Goal: Navigation & Orientation: Find specific page/section

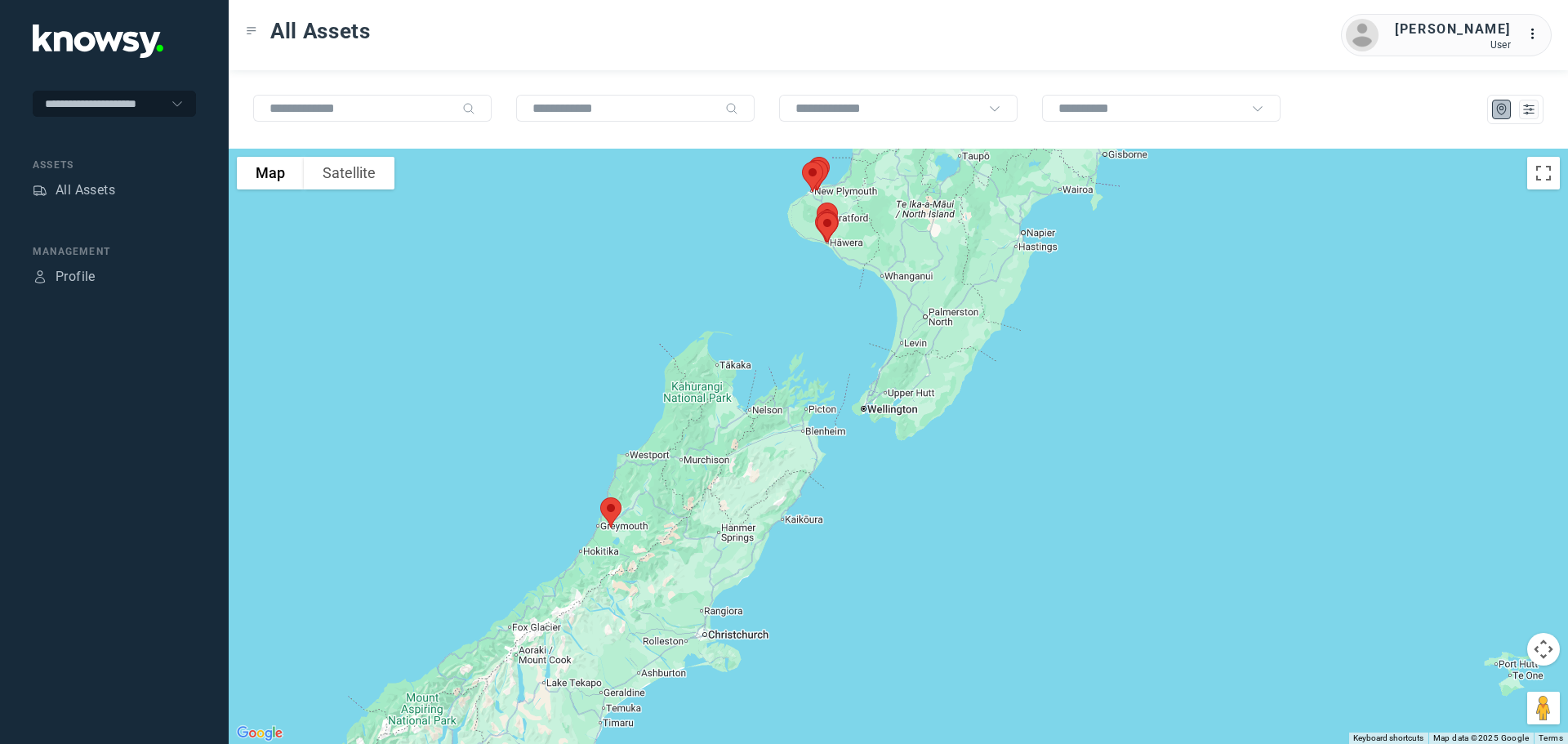
drag, startPoint x: 721, startPoint y: 411, endPoint x: 720, endPoint y: 441, distance: 30.0
click at [720, 441] on div at bounding box center [899, 446] width 1340 height 595
click at [80, 186] on div "All Assets" at bounding box center [85, 190] width 59 height 19
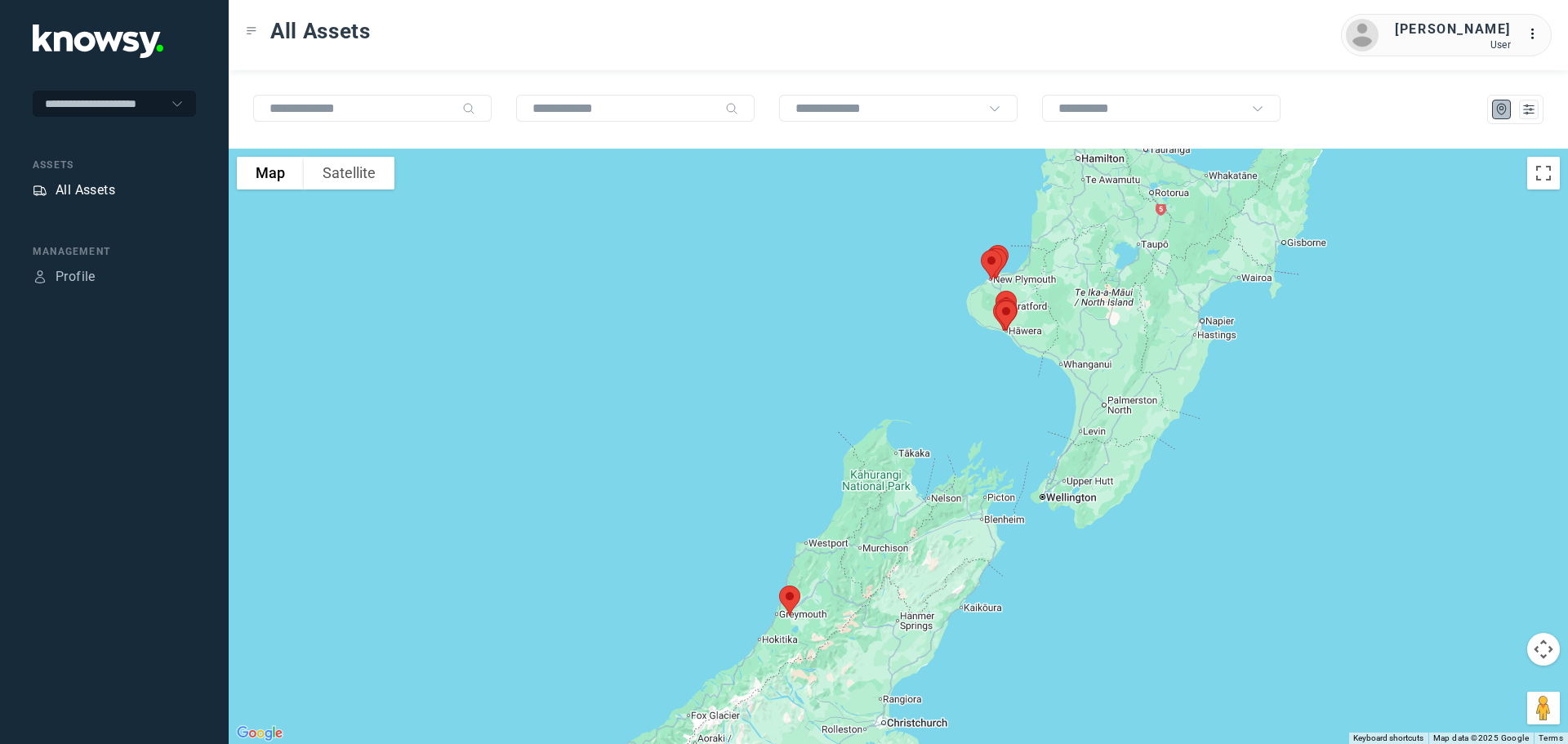
click at [73, 189] on div "All Assets" at bounding box center [85, 190] width 59 height 19
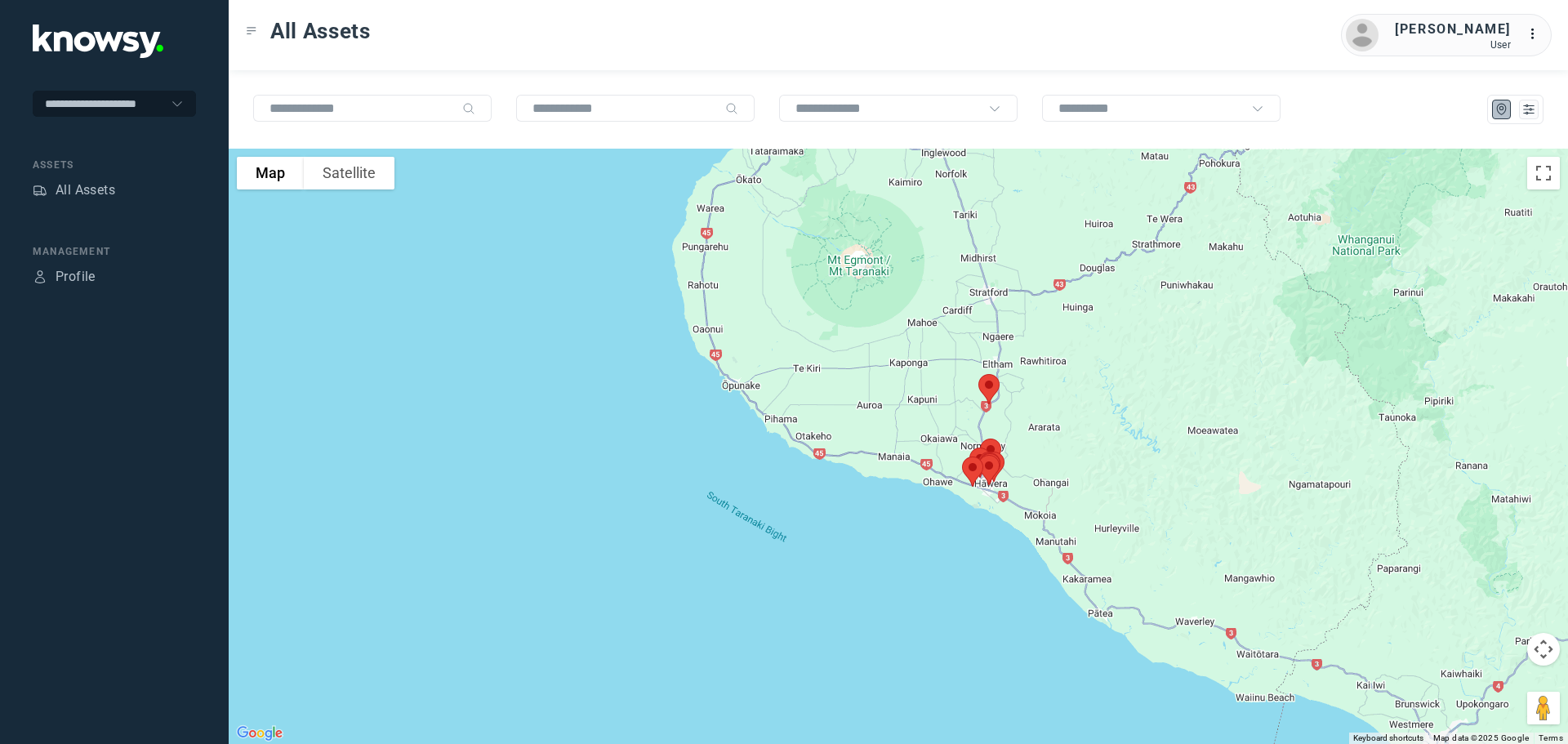
drag, startPoint x: 967, startPoint y: 236, endPoint x: 1043, endPoint y: 451, distance: 228.0
click at [1043, 450] on div at bounding box center [899, 446] width 1340 height 595
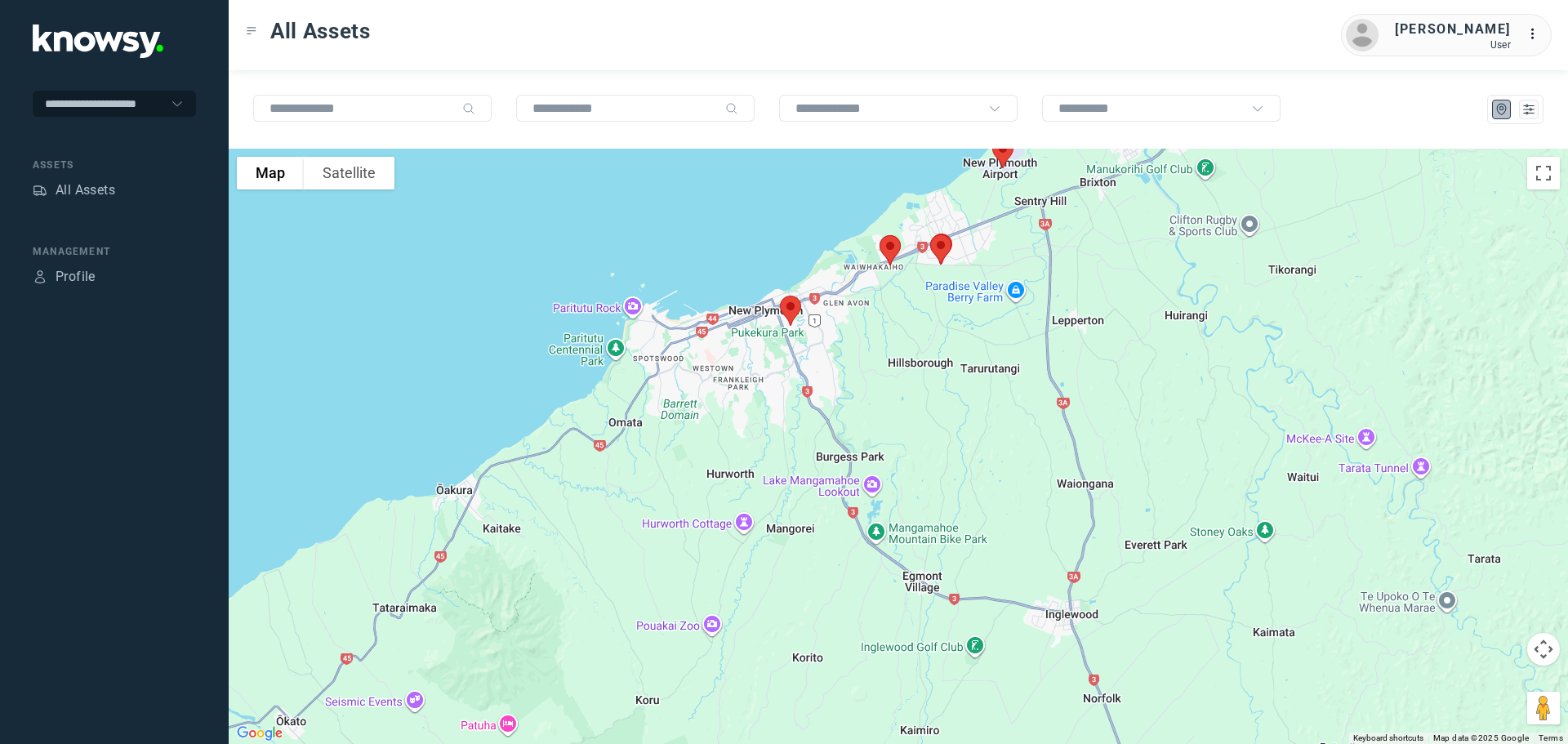
drag, startPoint x: 929, startPoint y: 321, endPoint x: 959, endPoint y: 441, distance: 123.7
click at [959, 441] on div at bounding box center [899, 446] width 1340 height 595
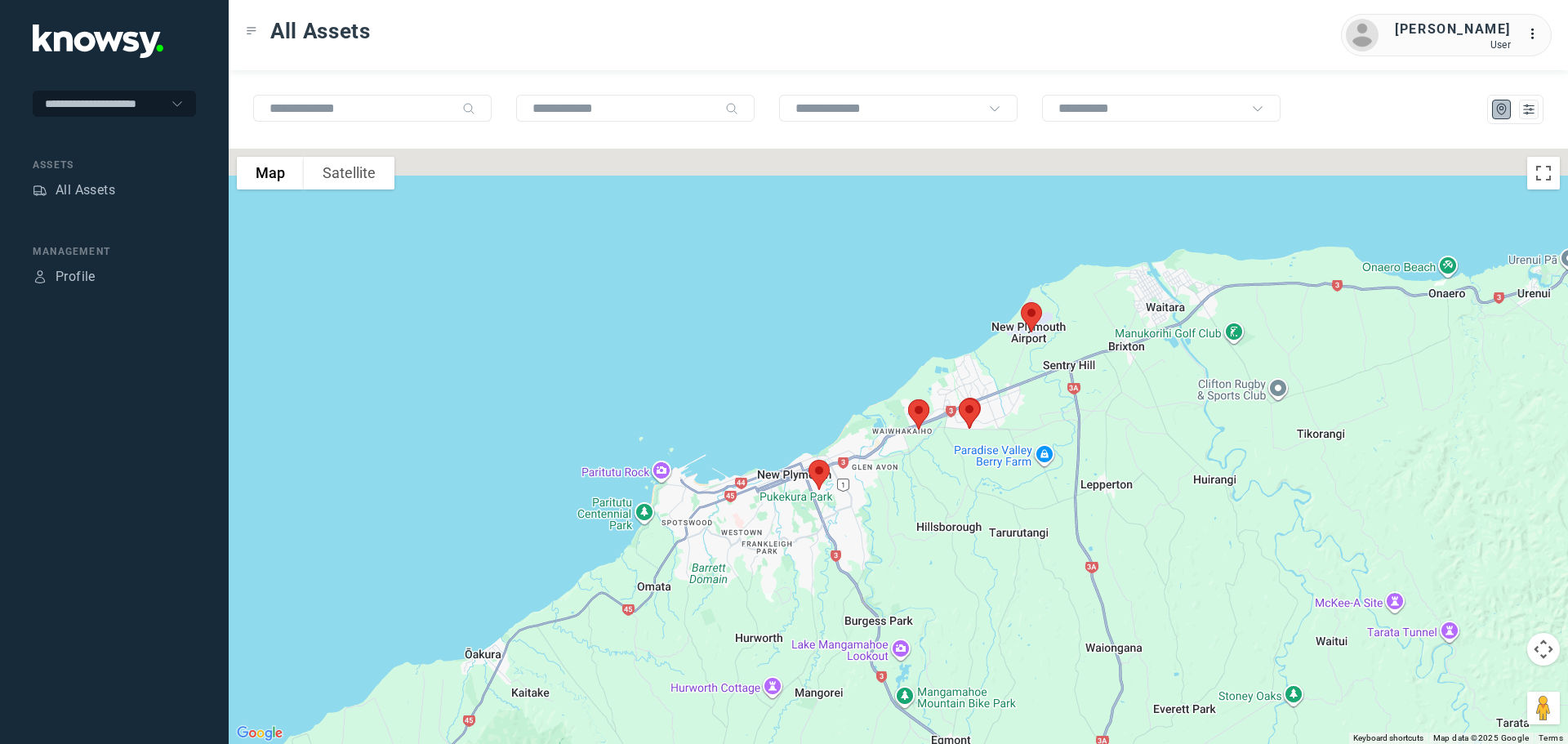
drag, startPoint x: 971, startPoint y: 438, endPoint x: 979, endPoint y: 482, distance: 44.7
click at [979, 482] on div at bounding box center [899, 446] width 1340 height 595
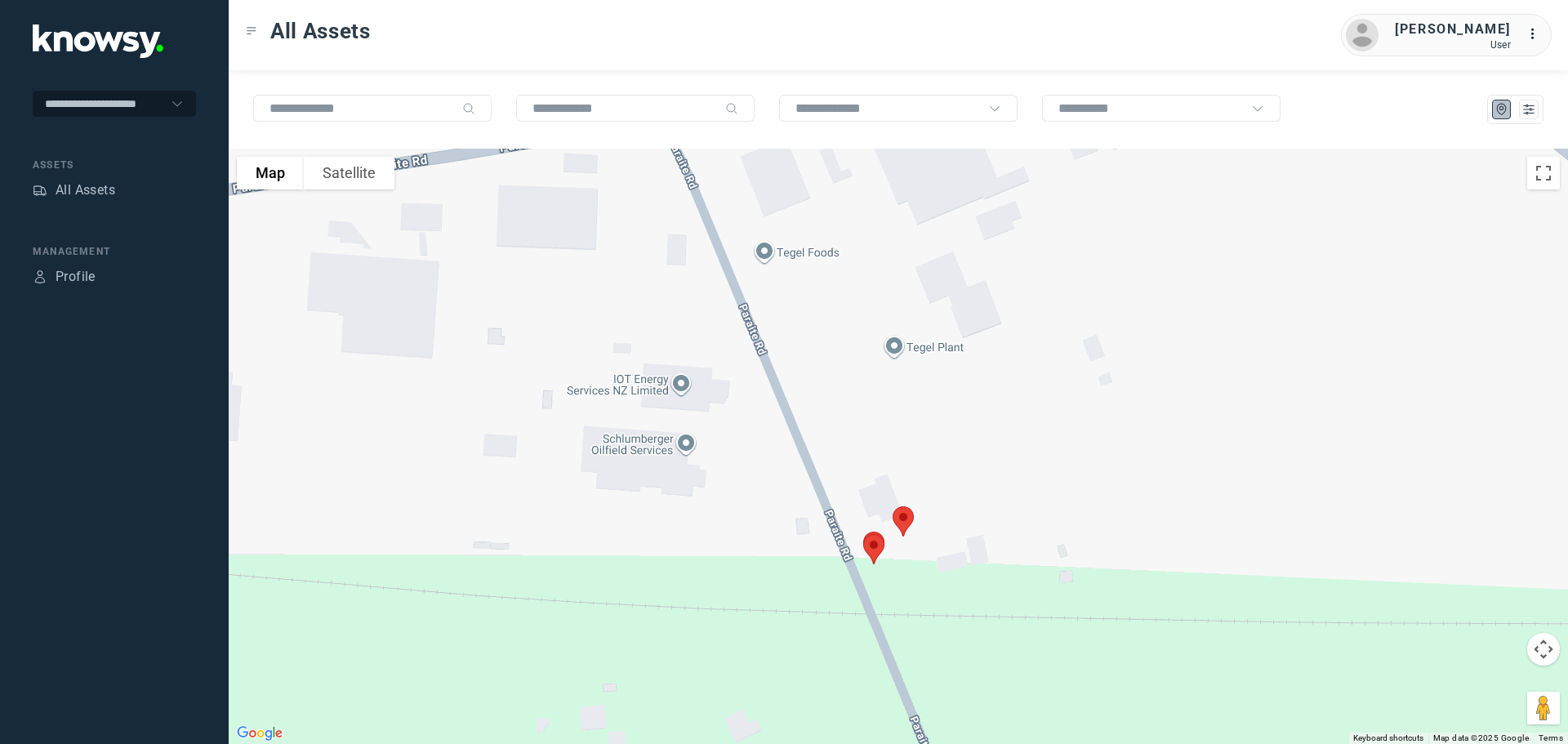
click at [906, 519] on img at bounding box center [903, 521] width 34 height 43
click at [957, 424] on button "Close" at bounding box center [956, 430] width 39 height 39
click at [870, 552] on img at bounding box center [874, 549] width 34 height 43
click at [930, 450] on button "Close" at bounding box center [927, 457] width 39 height 39
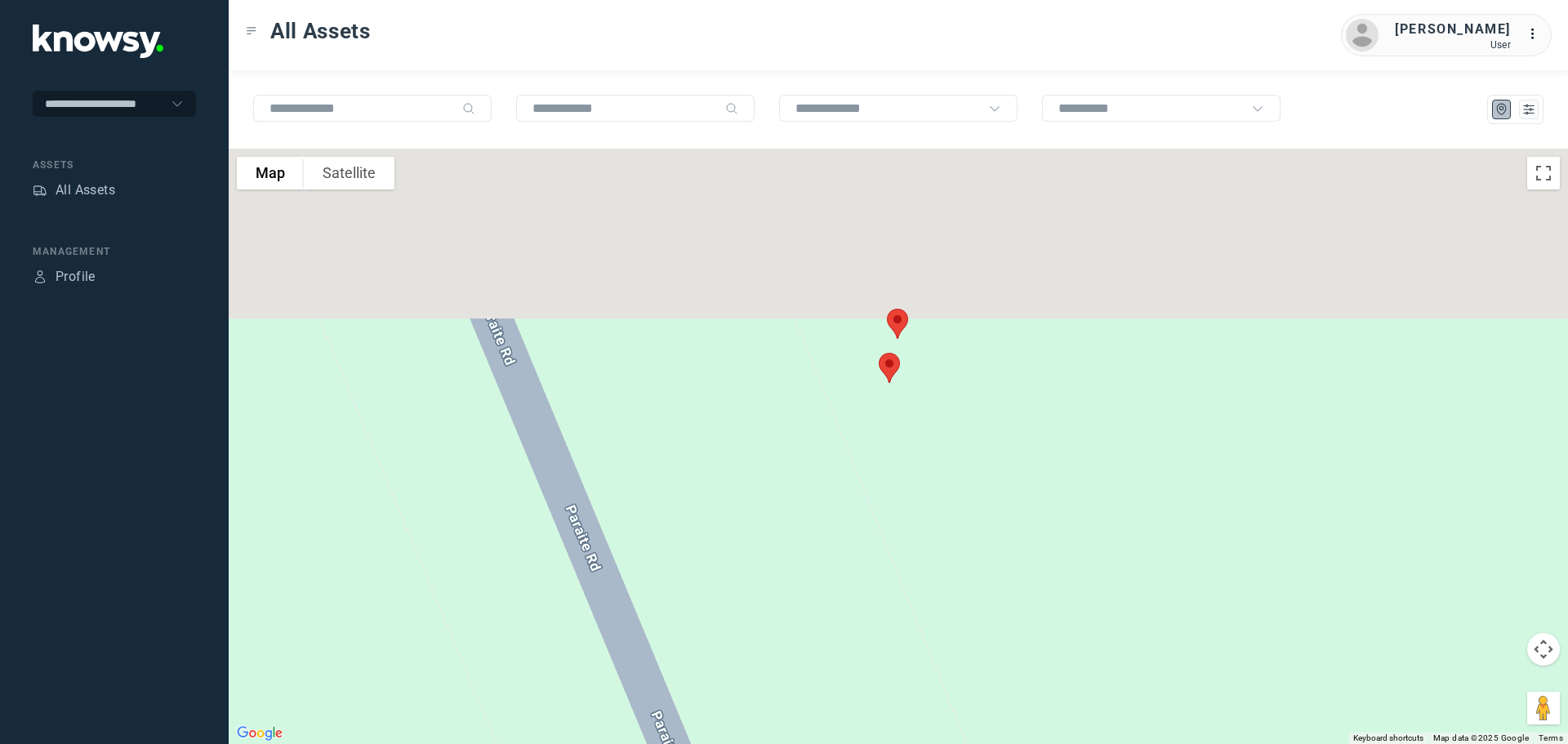
drag, startPoint x: 948, startPoint y: 429, endPoint x: 948, endPoint y: 487, distance: 58.0
click at [948, 486] on div at bounding box center [899, 446] width 1340 height 595
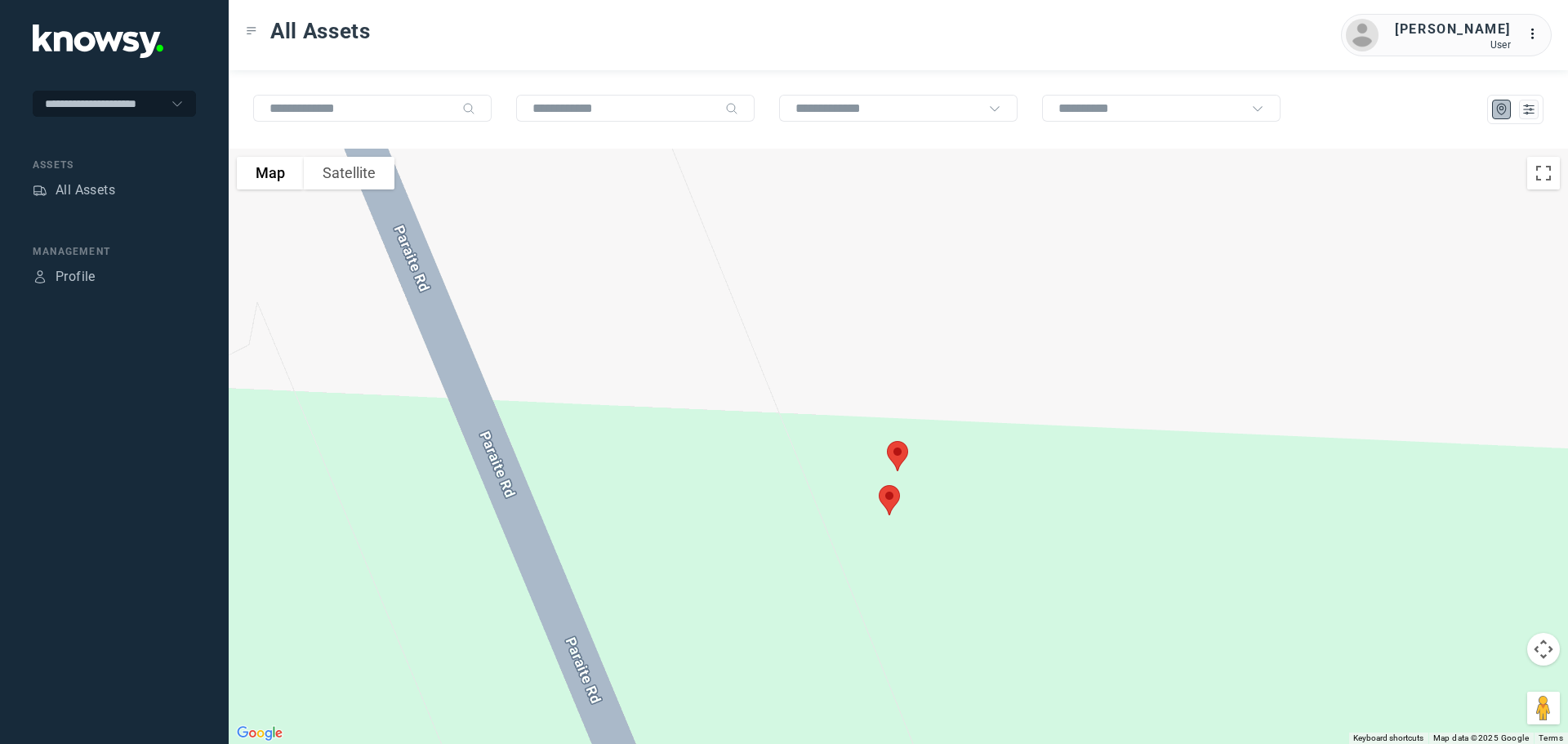
click at [896, 449] on img at bounding box center [898, 456] width 34 height 43
click at [958, 354] on button "Close" at bounding box center [952, 364] width 39 height 39
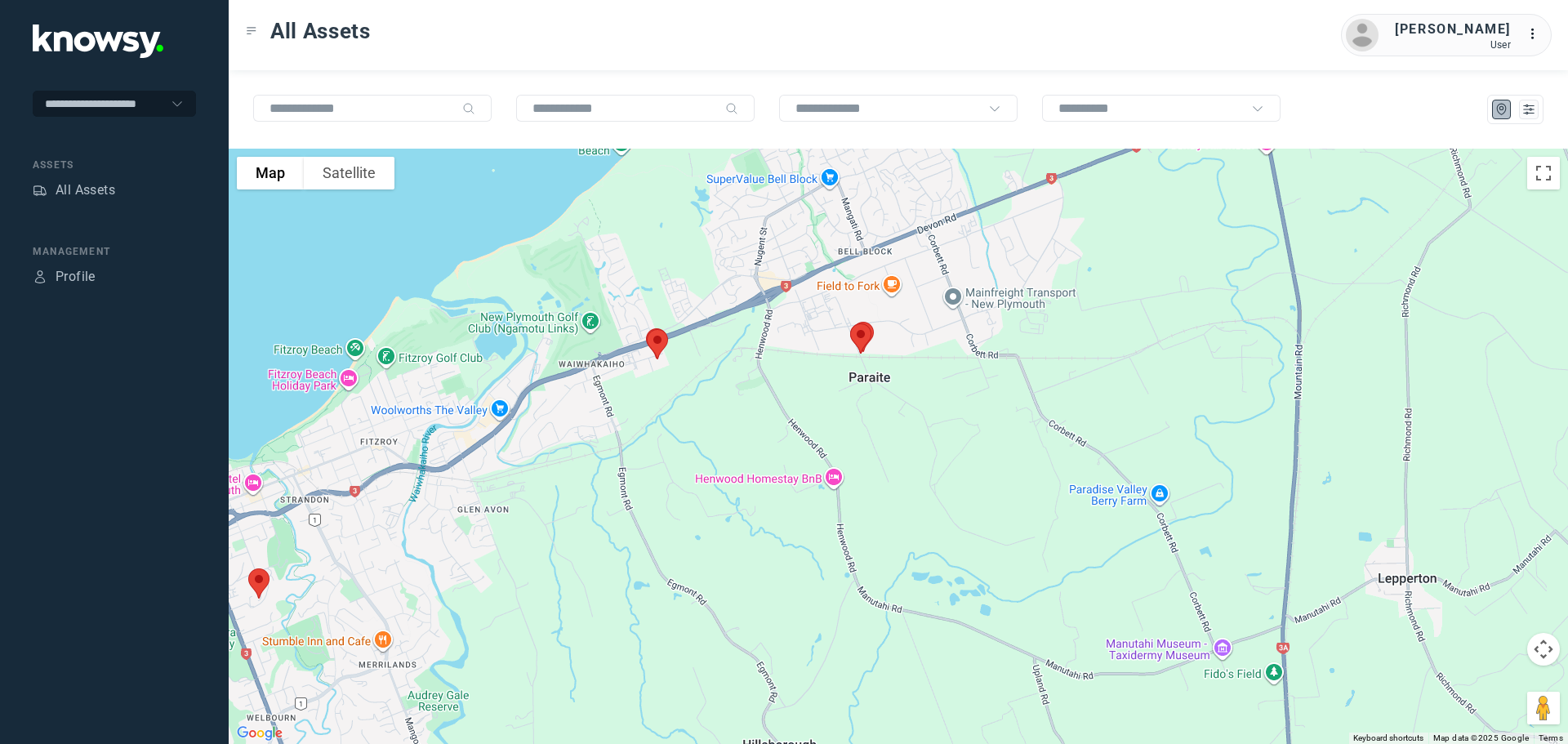
click at [658, 346] on img at bounding box center [657, 344] width 34 height 43
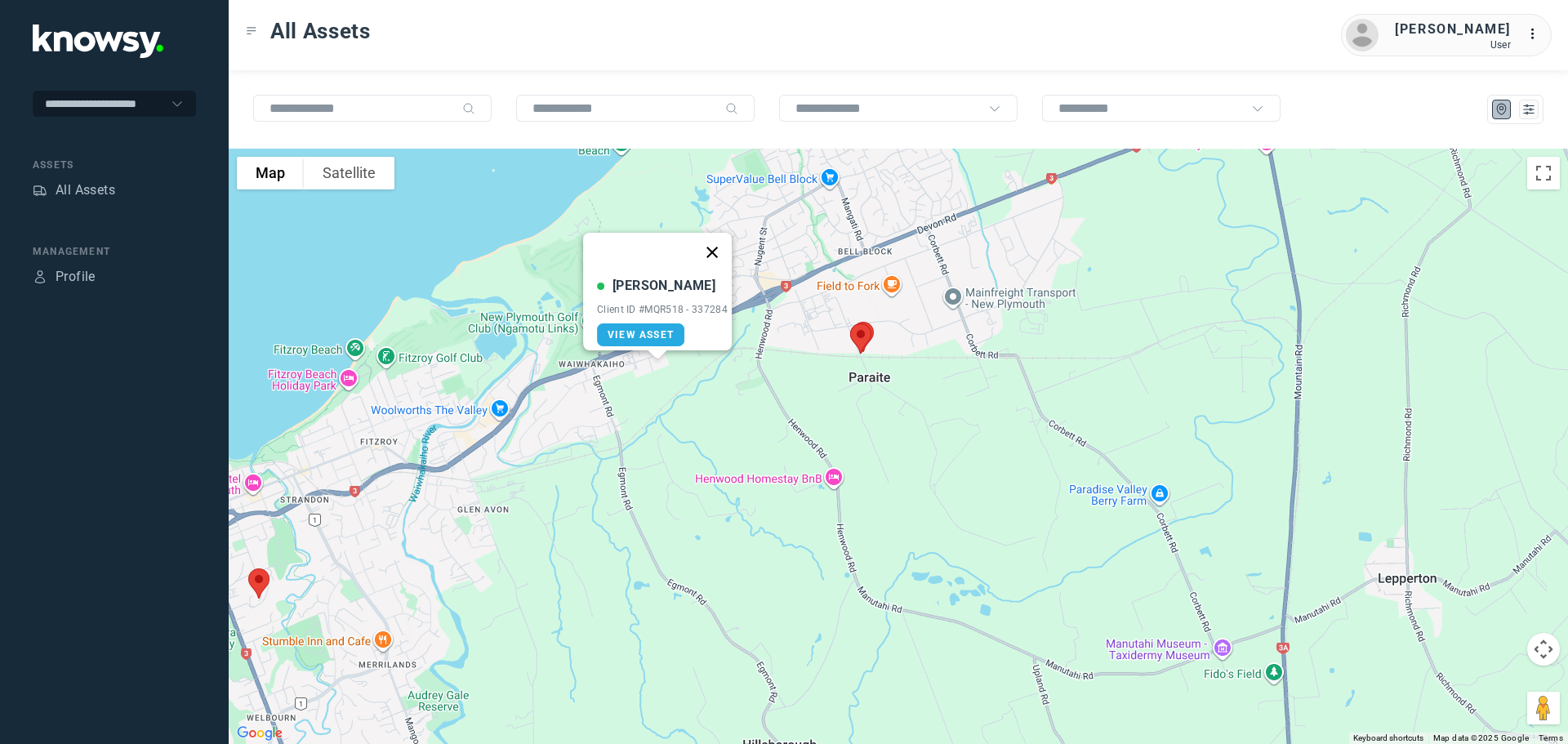
click at [722, 235] on button "Close" at bounding box center [712, 252] width 39 height 39
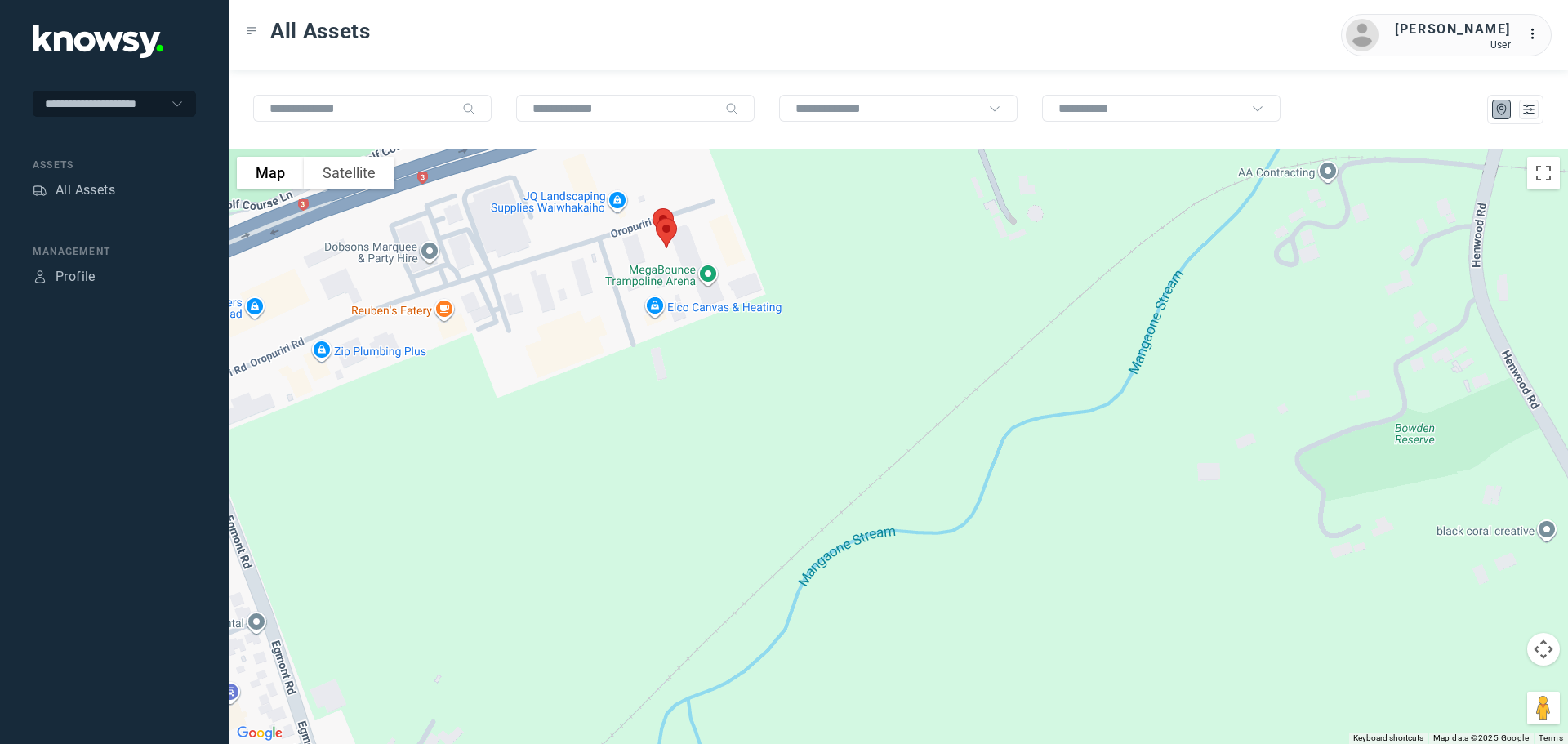
drag, startPoint x: 609, startPoint y: 267, endPoint x: 701, endPoint y: 429, distance: 186.3
click at [700, 428] on div "To navigate, press the arrow keys." at bounding box center [899, 446] width 1340 height 595
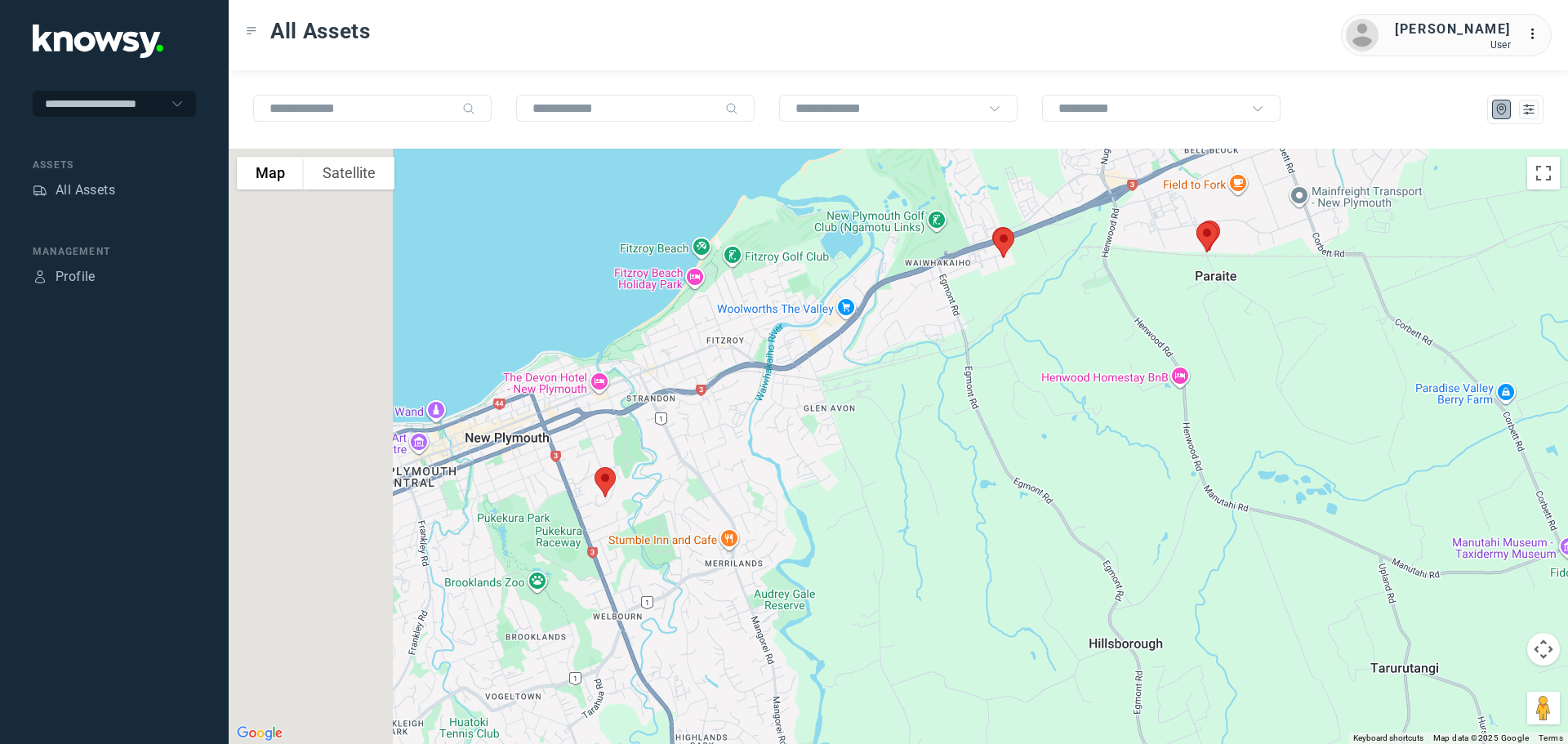
drag, startPoint x: 467, startPoint y: 556, endPoint x: 785, endPoint y: 400, distance: 354.2
click at [799, 400] on div "To navigate, press the arrow keys." at bounding box center [899, 446] width 1340 height 595
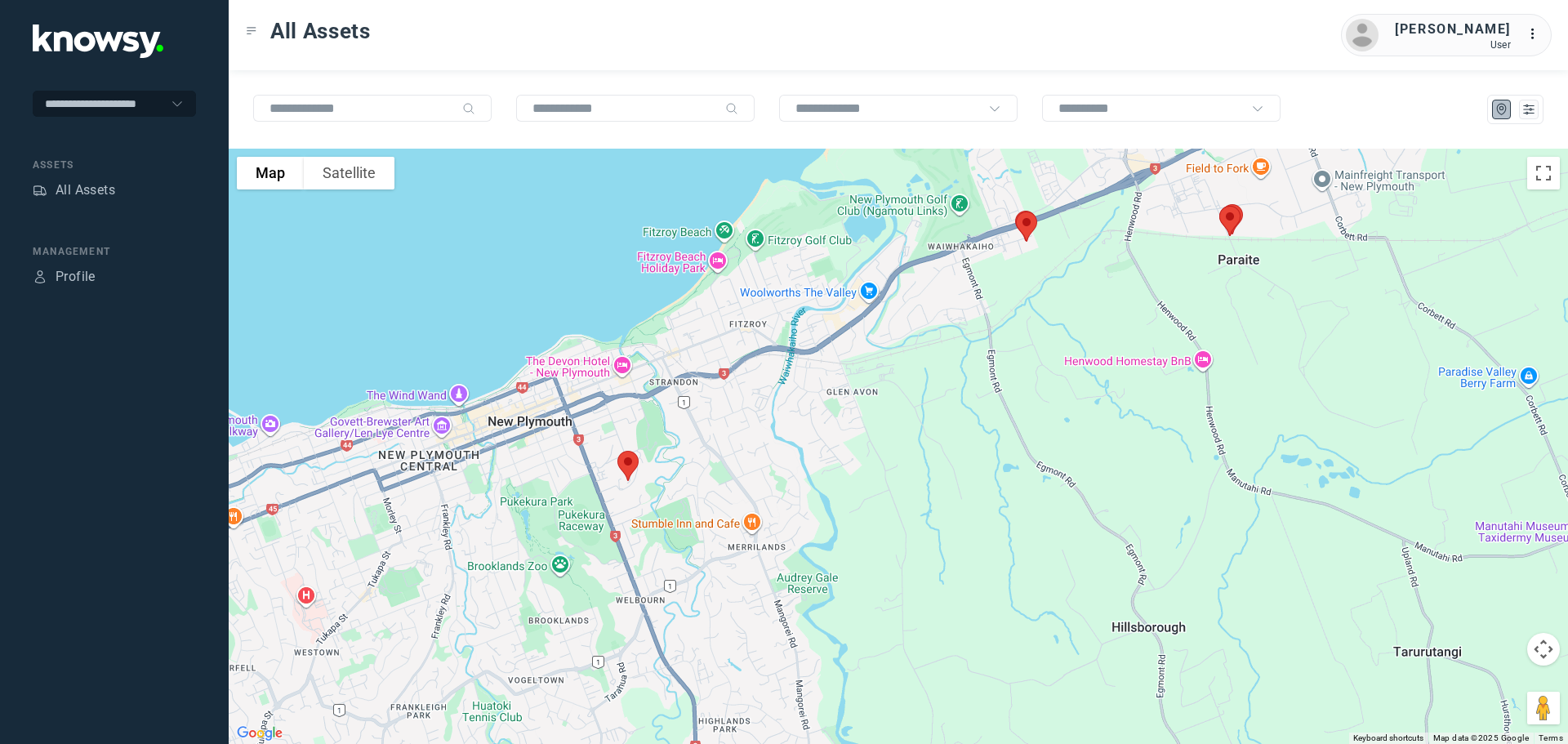
click at [631, 465] on img at bounding box center [628, 465] width 34 height 43
click at [689, 357] on button "Close" at bounding box center [680, 374] width 39 height 39
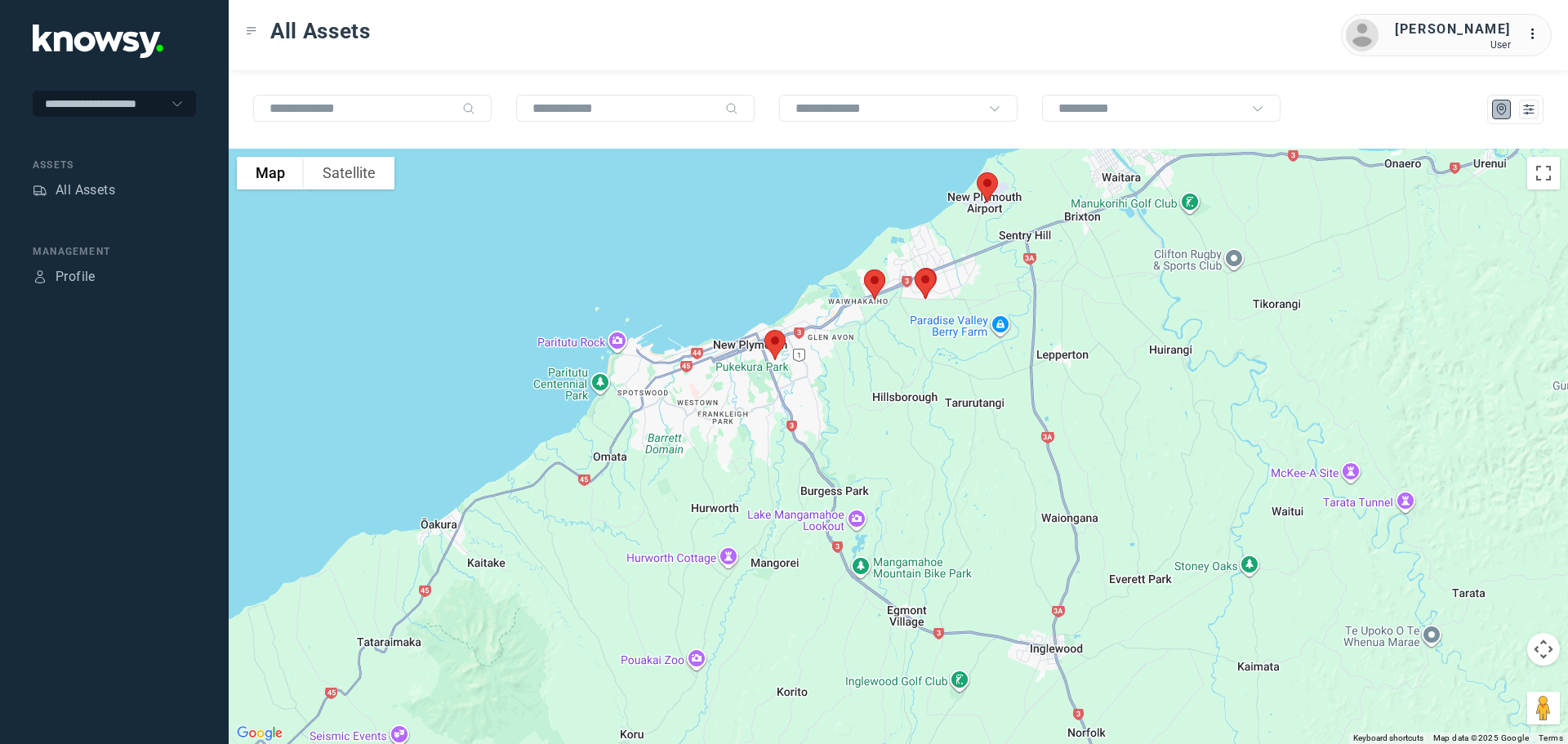
drag, startPoint x: 885, startPoint y: 454, endPoint x: 830, endPoint y: 272, distance: 190.1
click at [842, 291] on div "To navigate, press the arrow keys." at bounding box center [899, 446] width 1340 height 595
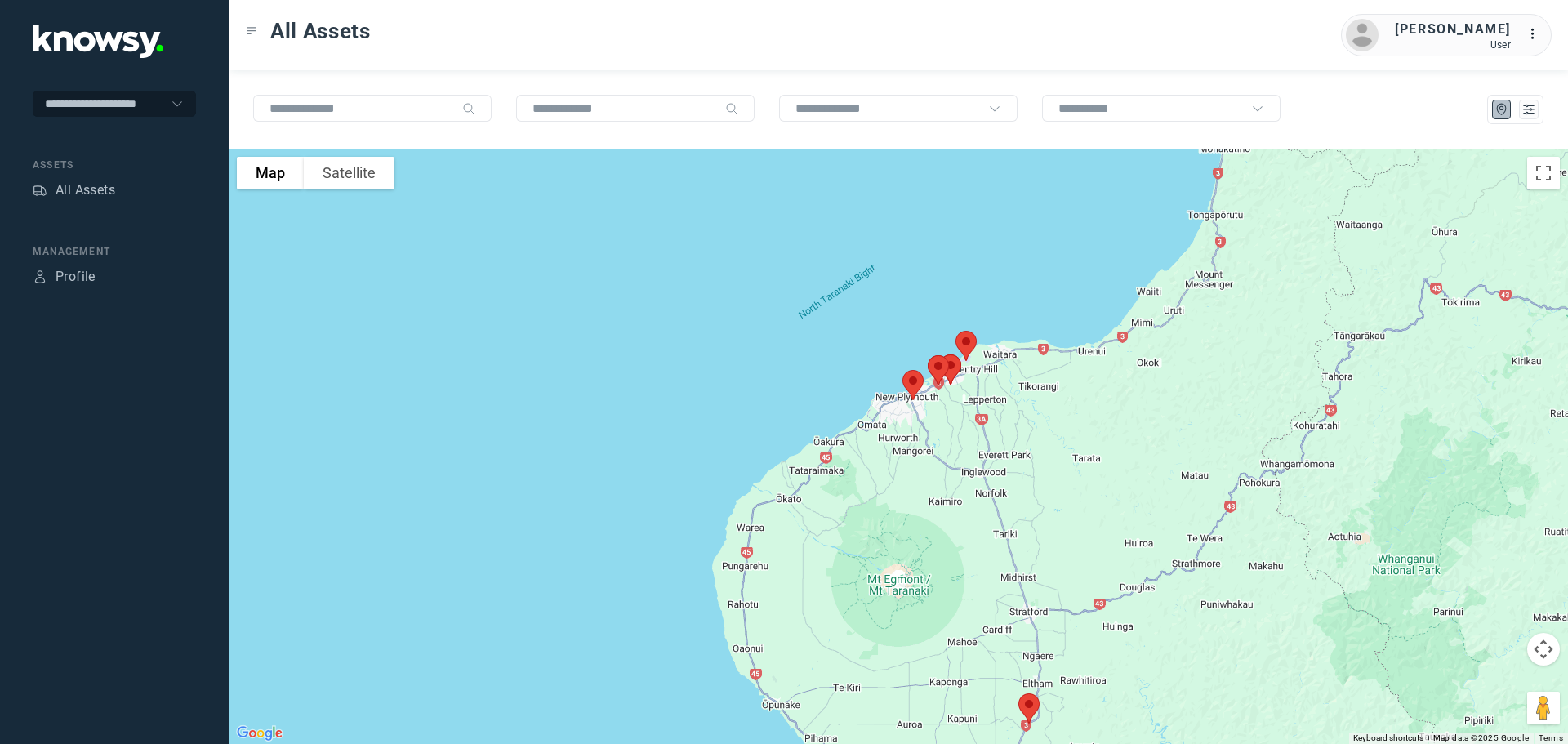
drag, startPoint x: 1008, startPoint y: 583, endPoint x: 929, endPoint y: 381, distance: 216.9
click at [931, 384] on div at bounding box center [899, 446] width 1340 height 595
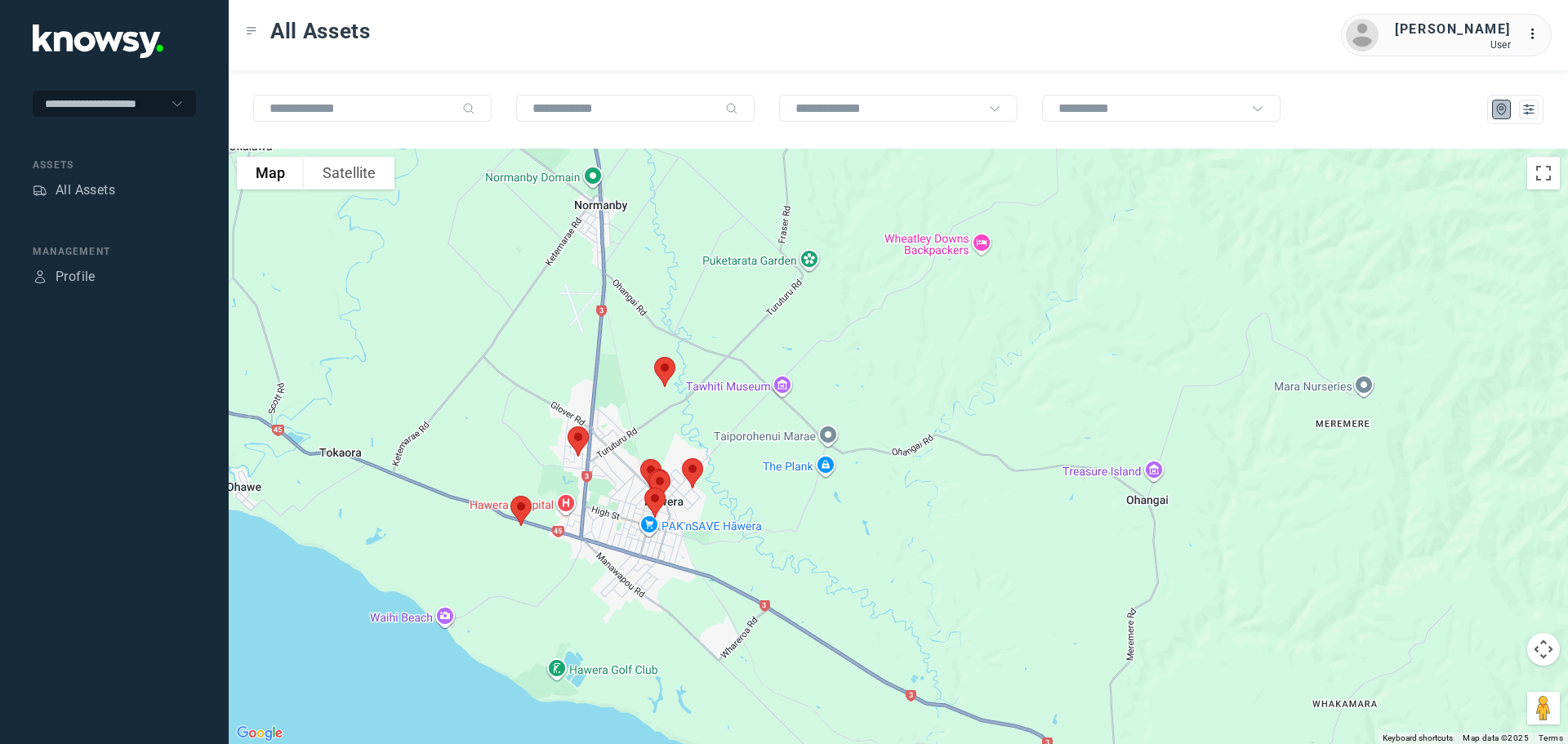
drag, startPoint x: 773, startPoint y: 462, endPoint x: 968, endPoint y: 313, distance: 245.4
click at [968, 313] on div at bounding box center [899, 446] width 1340 height 595
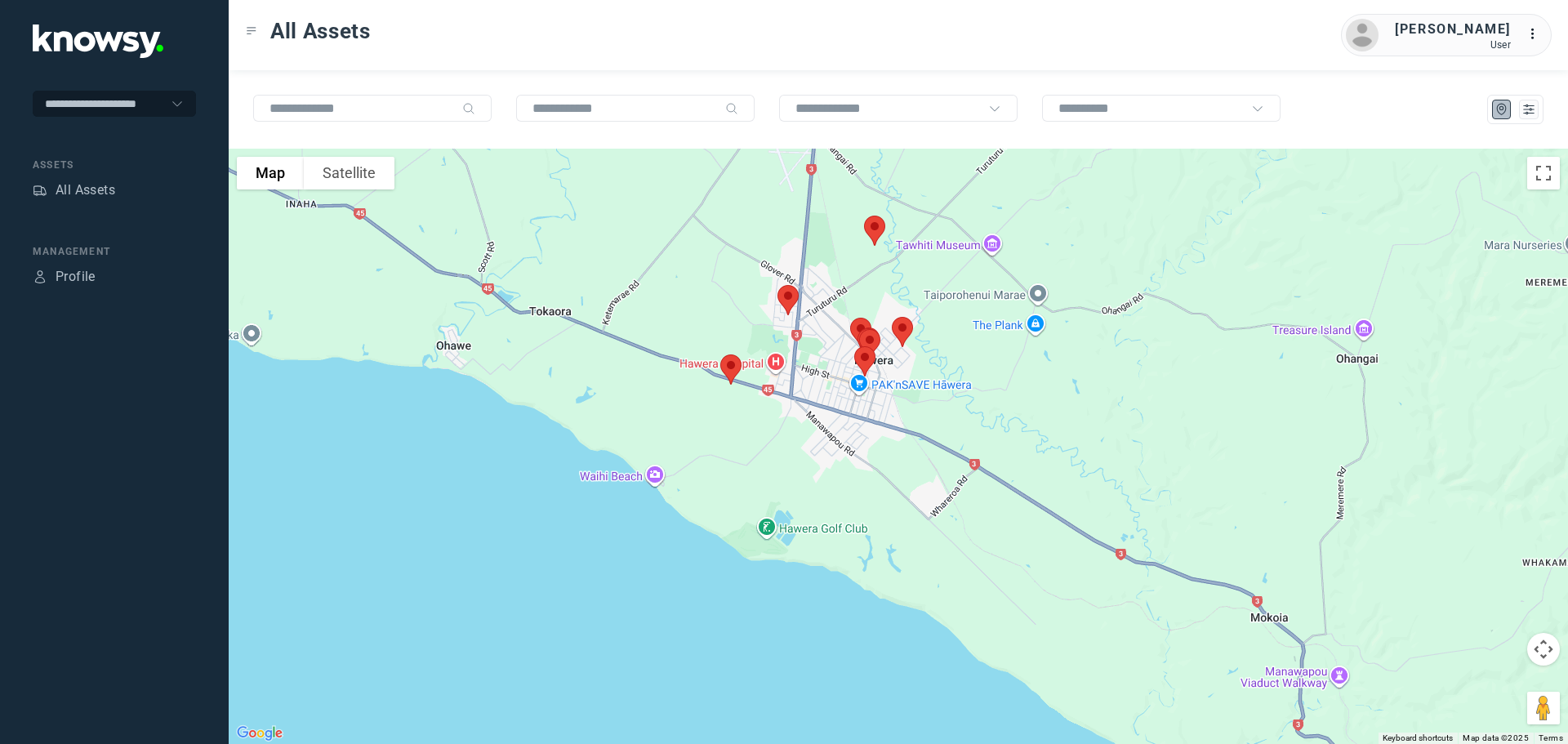
click at [731, 360] on img at bounding box center [730, 369] width 34 height 43
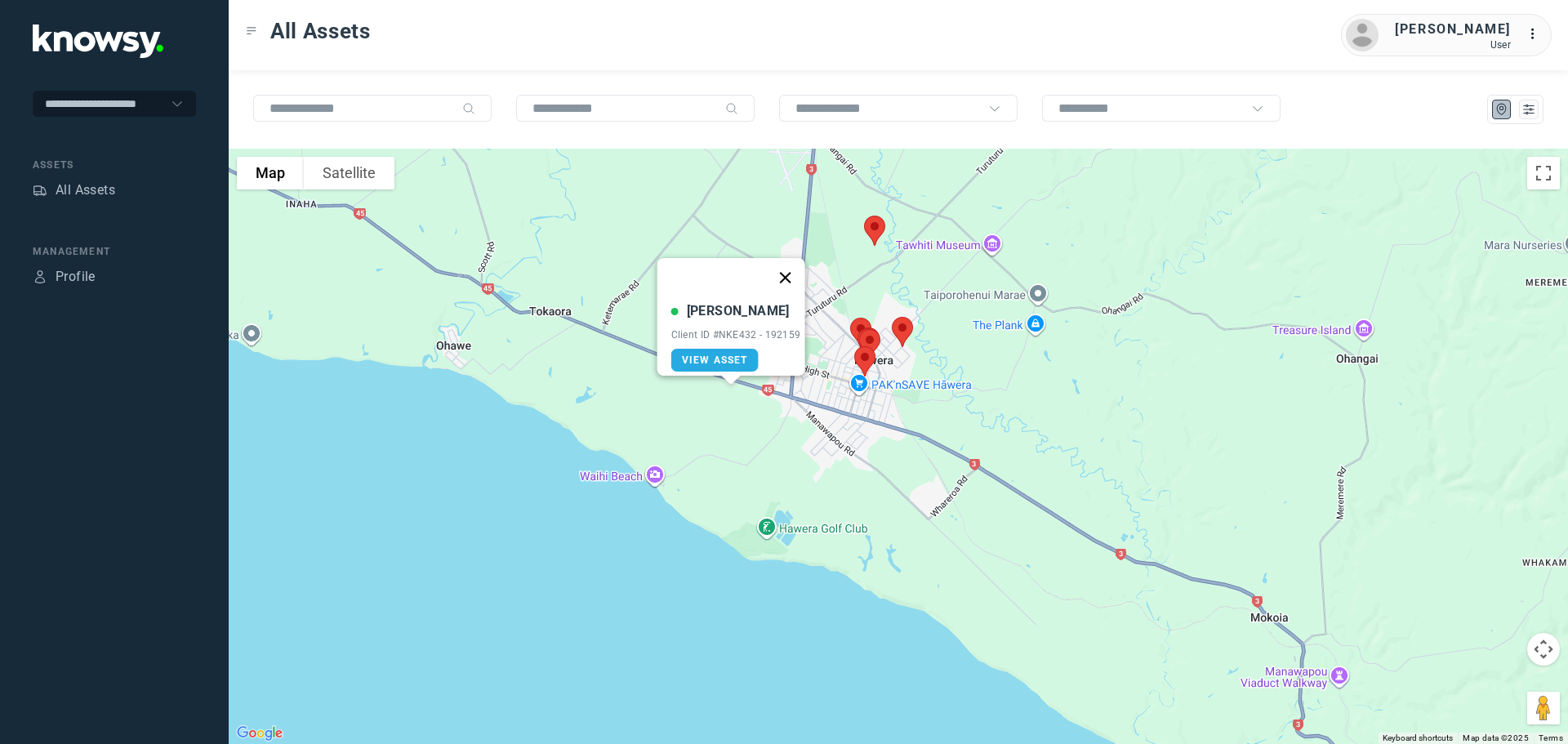
click at [798, 265] on button "Close" at bounding box center [784, 278] width 39 height 39
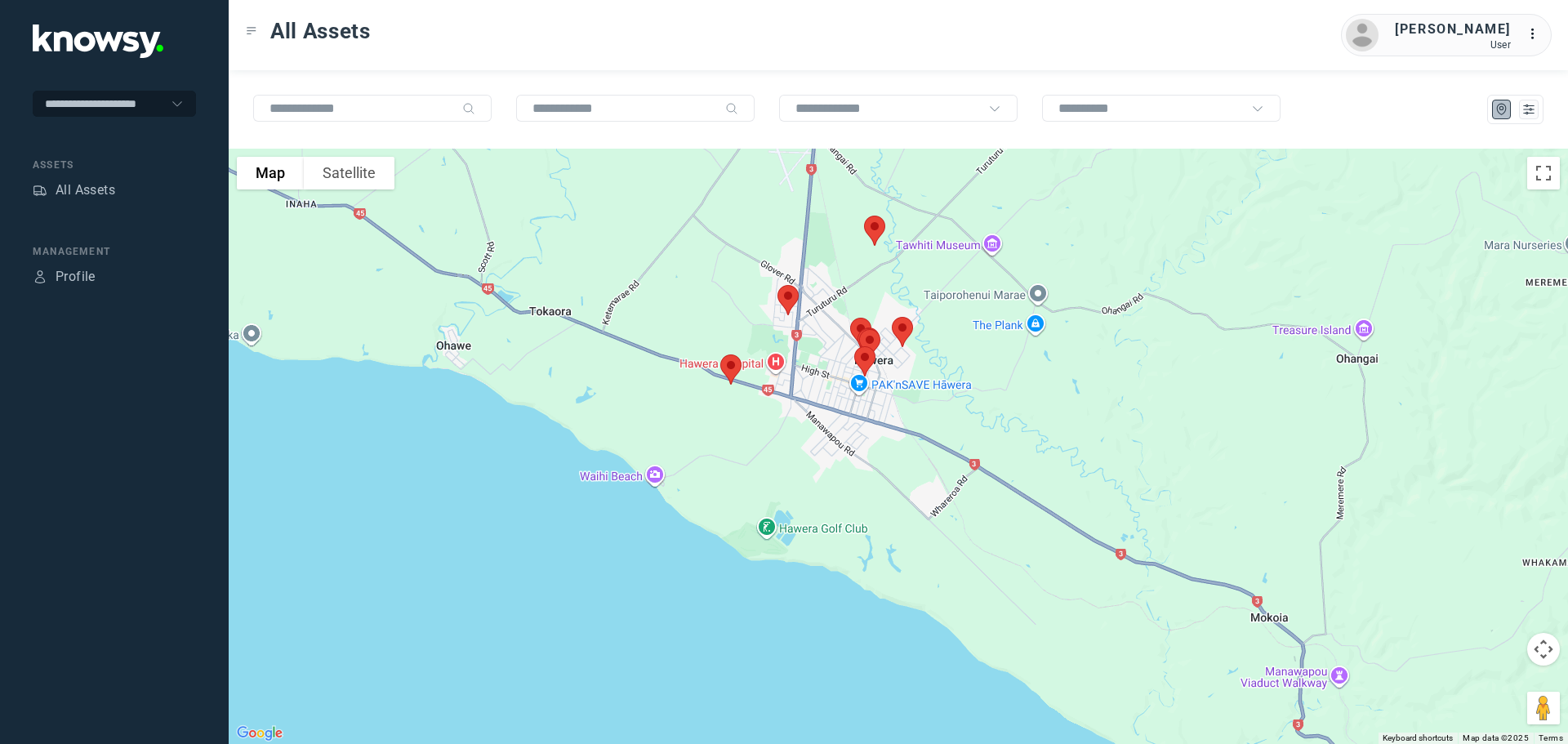
click at [788, 295] on img at bounding box center [788, 300] width 34 height 43
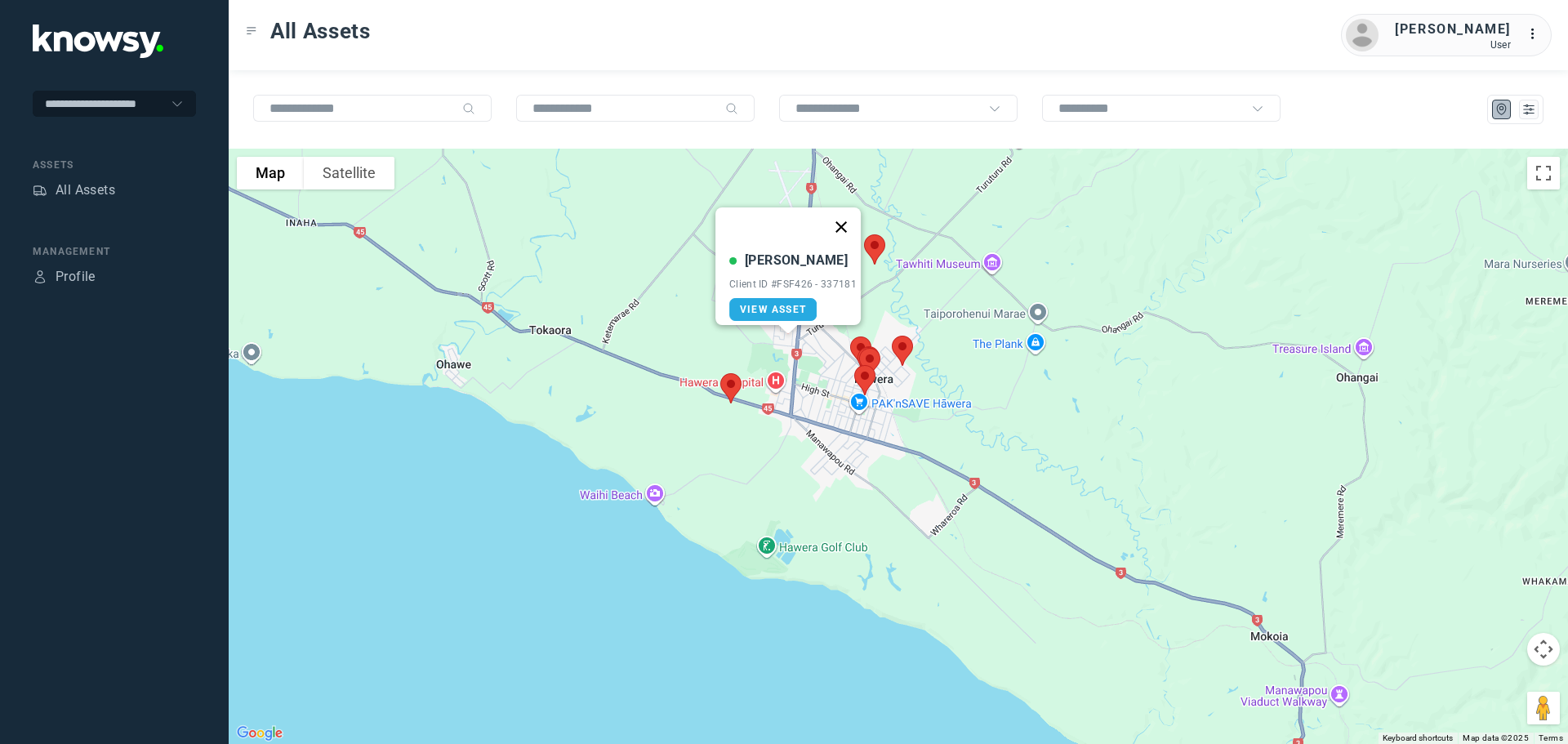
click at [850, 212] on button "Close" at bounding box center [841, 227] width 39 height 39
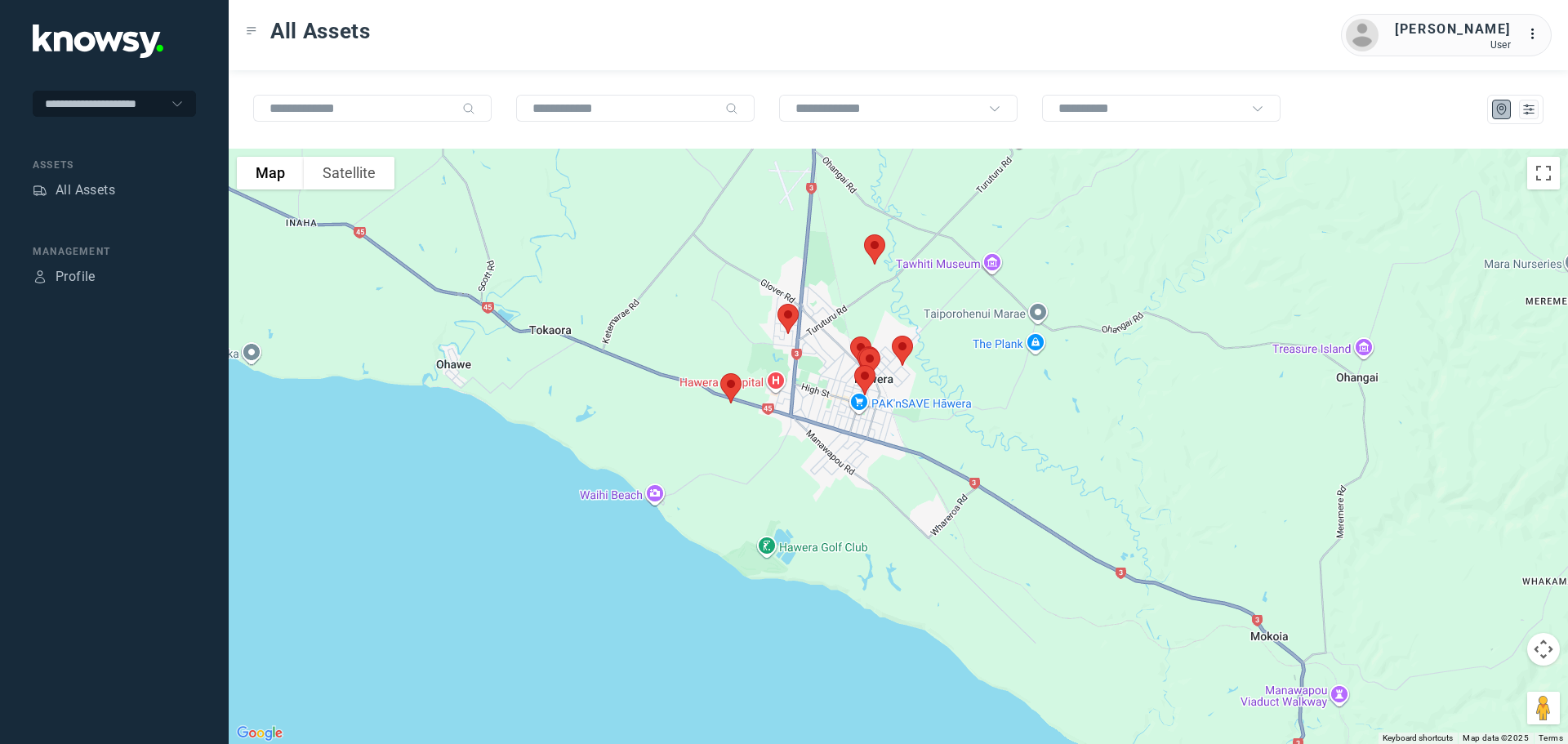
click at [880, 244] on img at bounding box center [875, 249] width 34 height 43
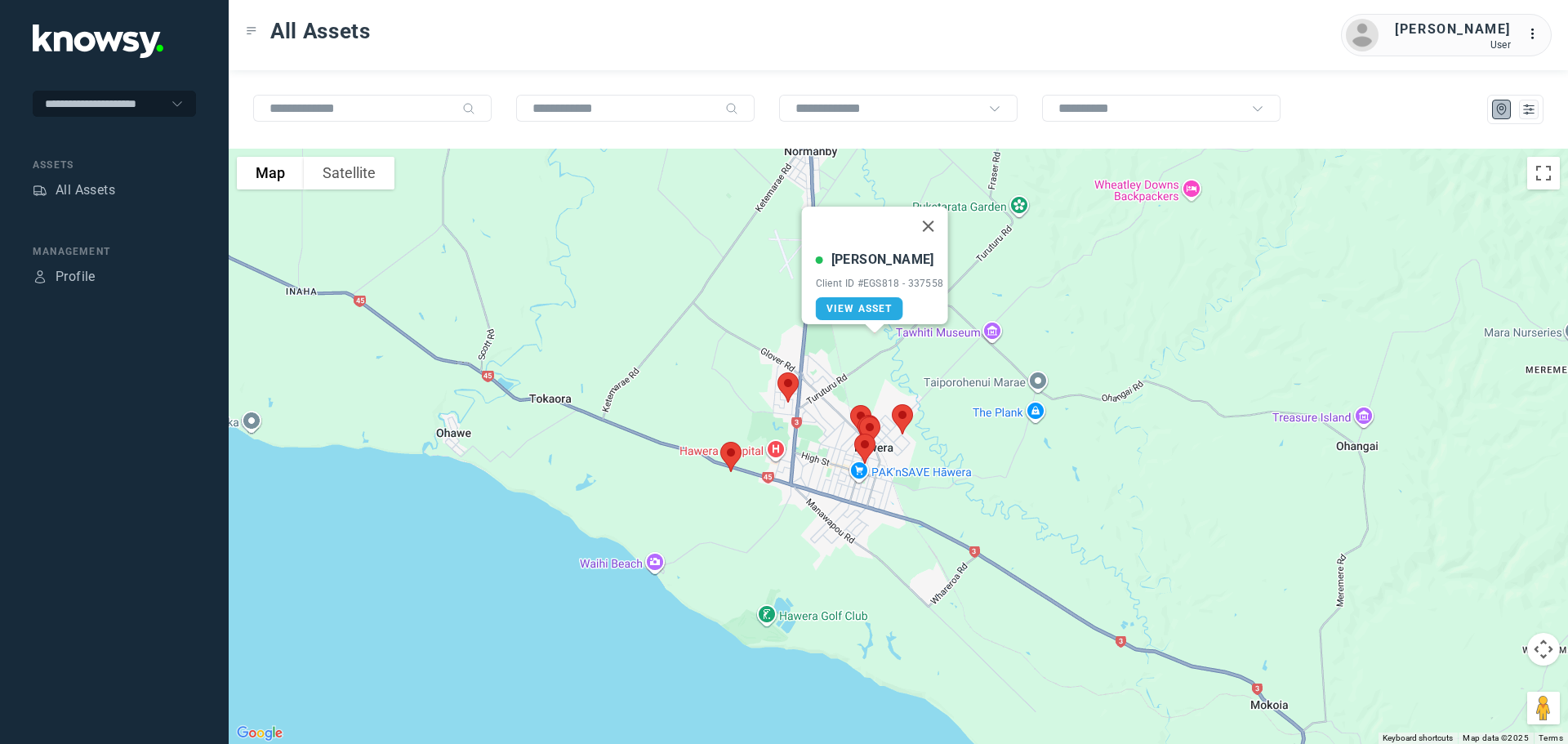
click at [931, 219] on button "Close" at bounding box center [928, 226] width 39 height 39
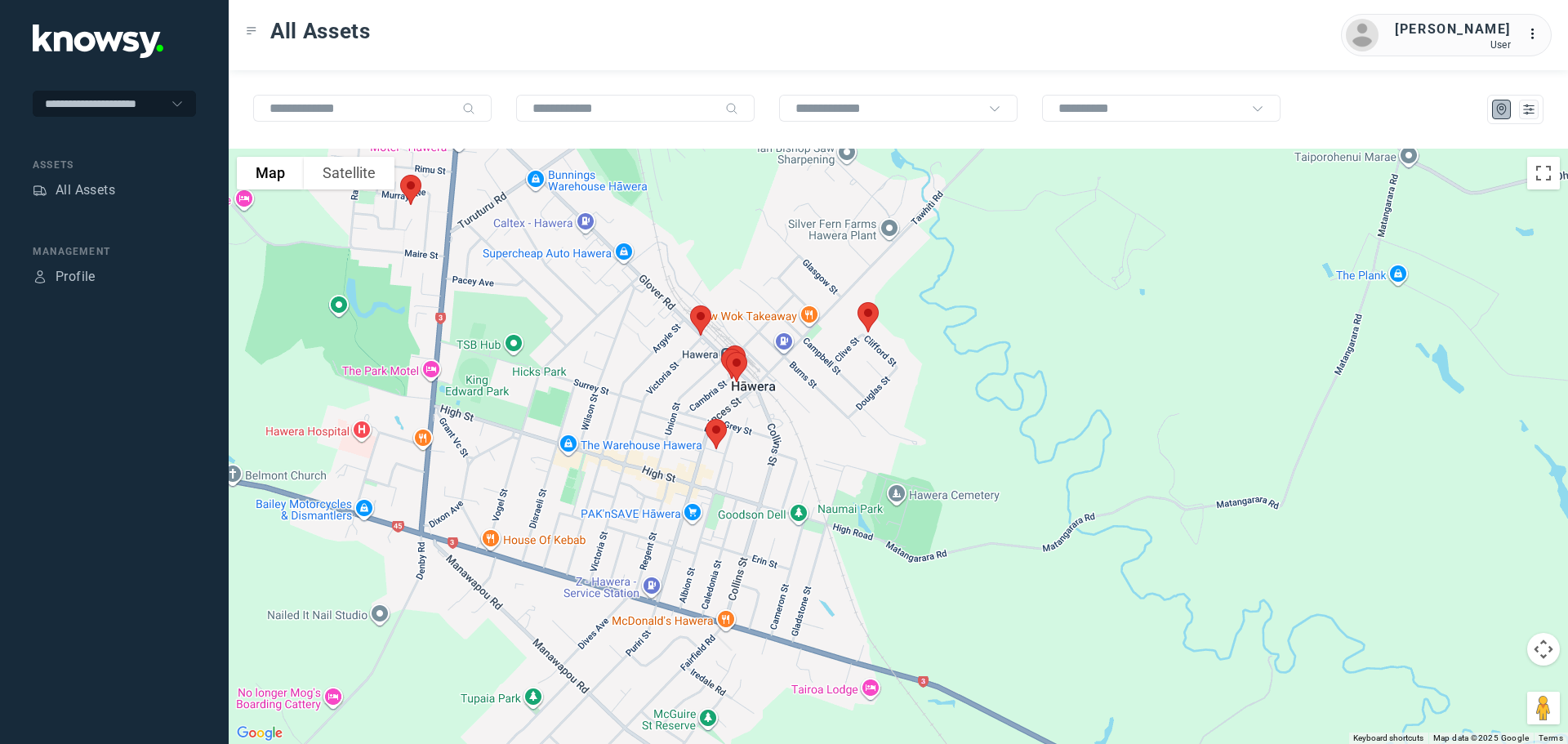
drag, startPoint x: 811, startPoint y: 428, endPoint x: 891, endPoint y: 334, distance: 123.4
click at [891, 334] on div at bounding box center [899, 446] width 1340 height 595
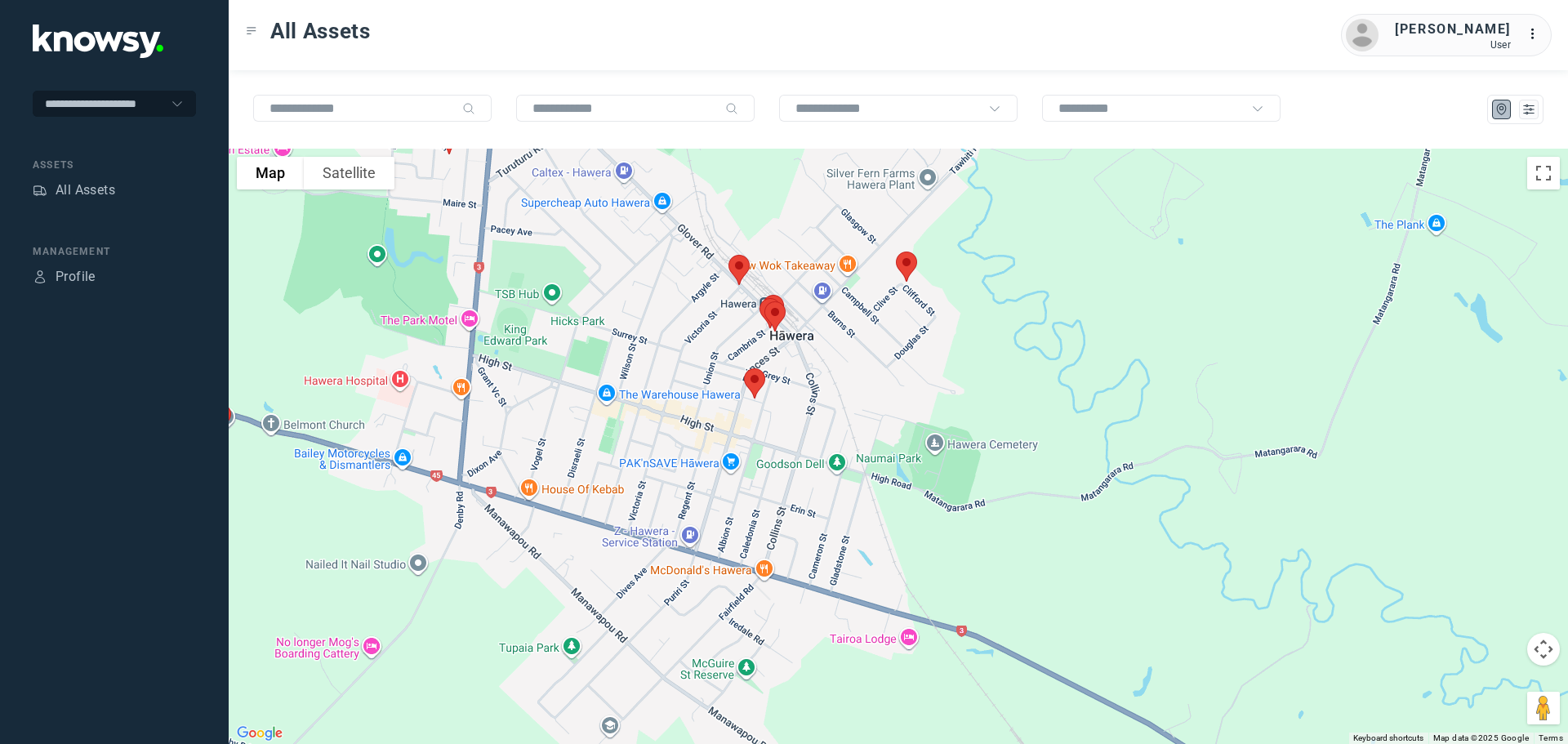
drag, startPoint x: 761, startPoint y: 360, endPoint x: 810, endPoint y: 294, distance: 82.2
click at [810, 294] on div at bounding box center [899, 446] width 1340 height 595
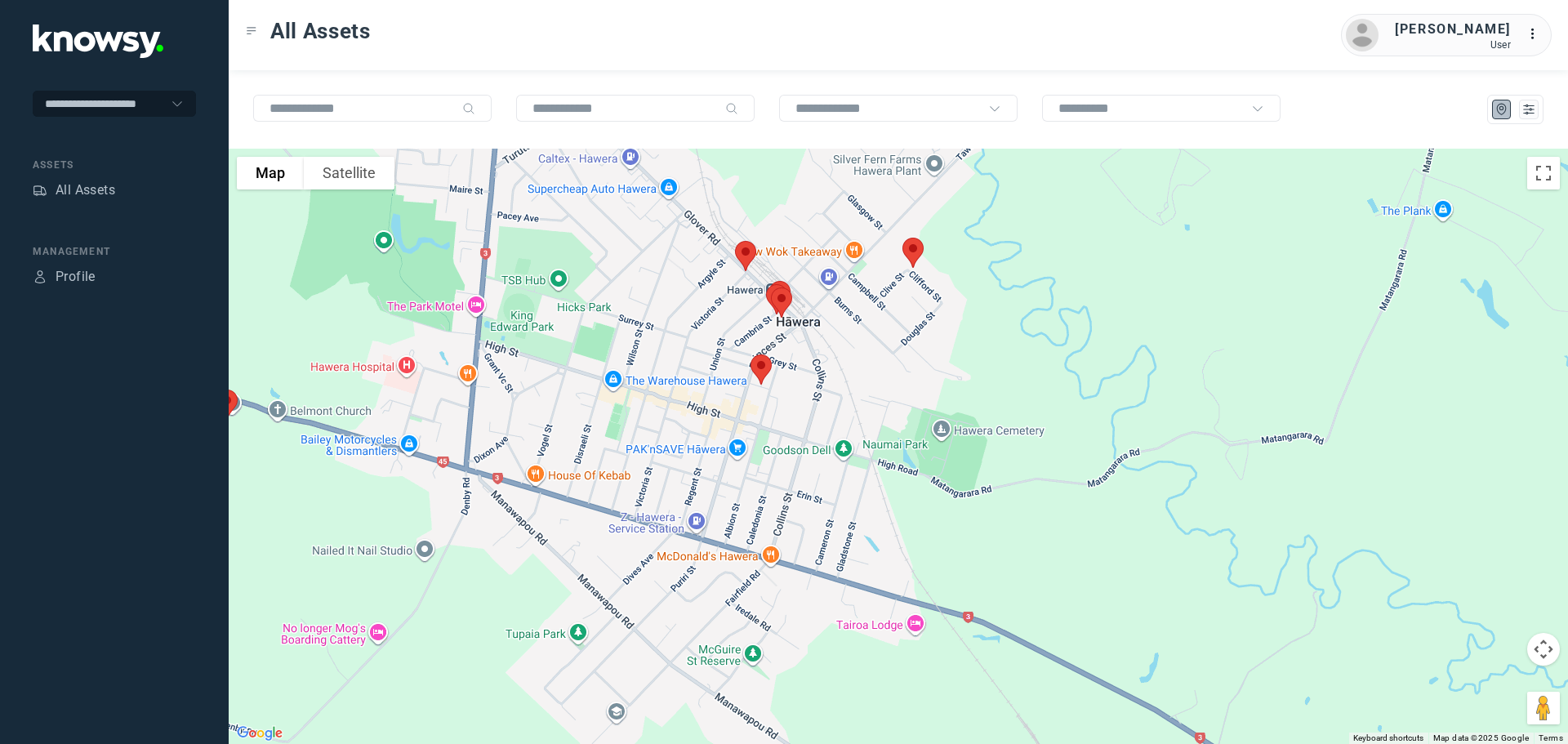
click at [748, 254] on img at bounding box center [746, 256] width 34 height 43
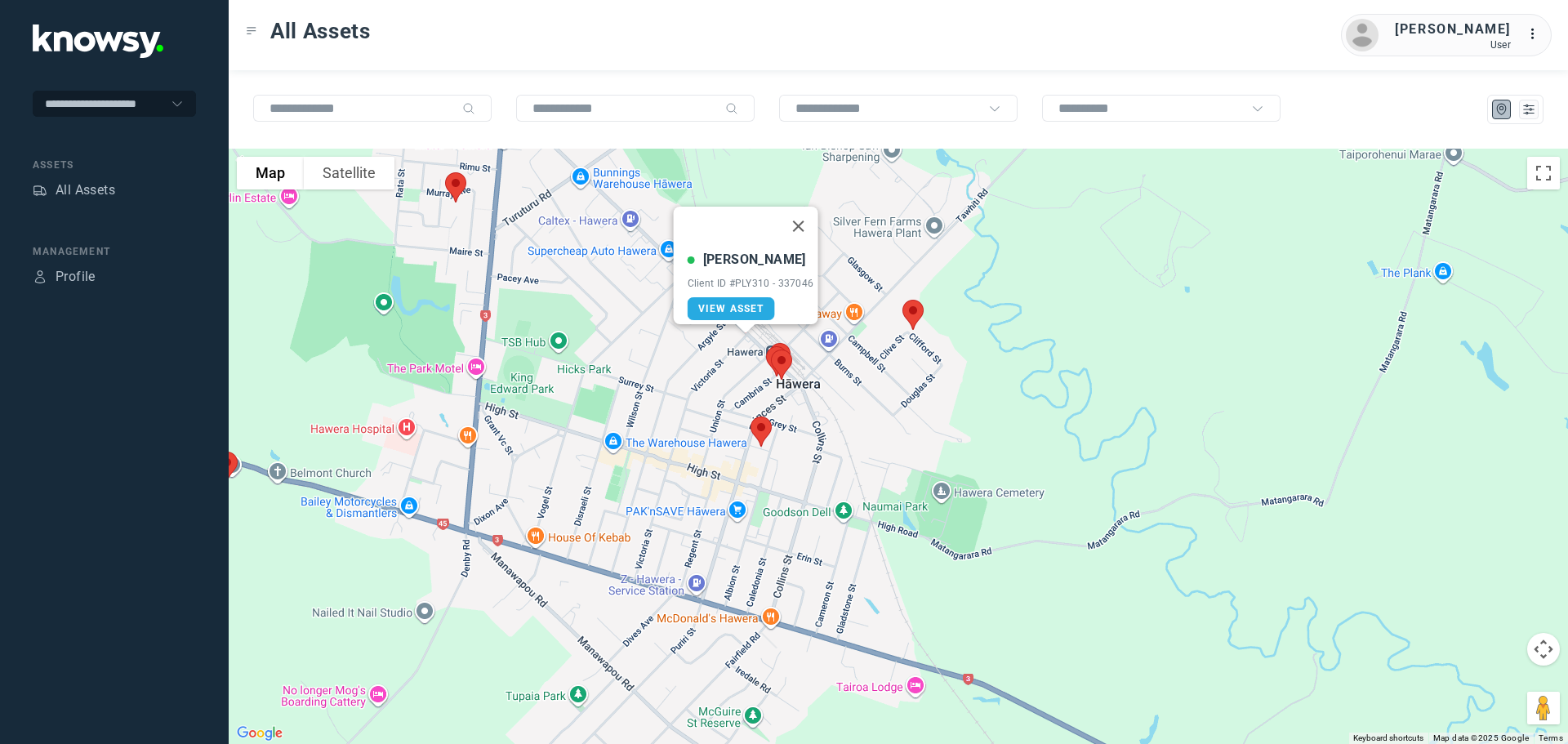
click at [805, 210] on button "Close" at bounding box center [798, 226] width 39 height 39
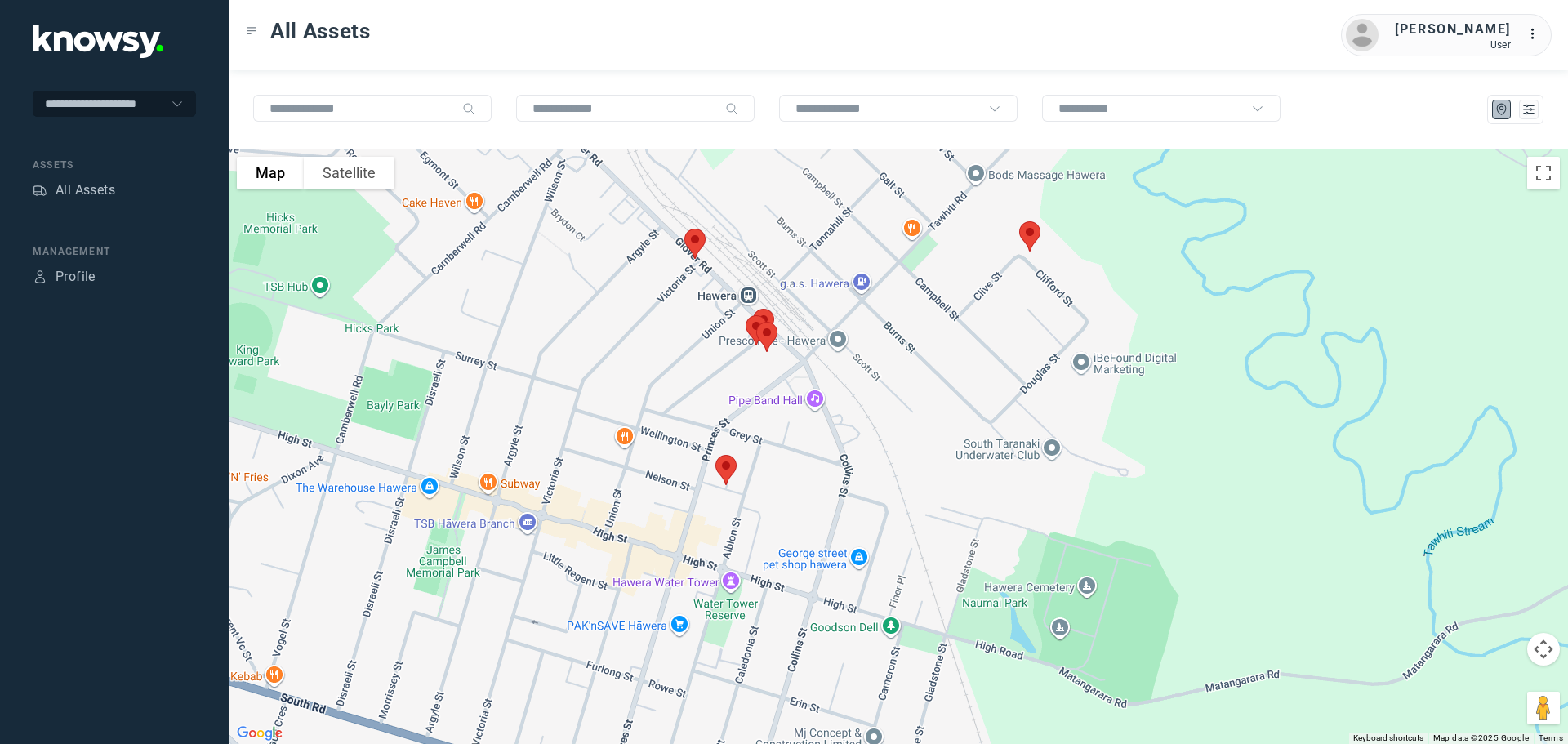
click at [727, 467] on img at bounding box center [726, 470] width 34 height 43
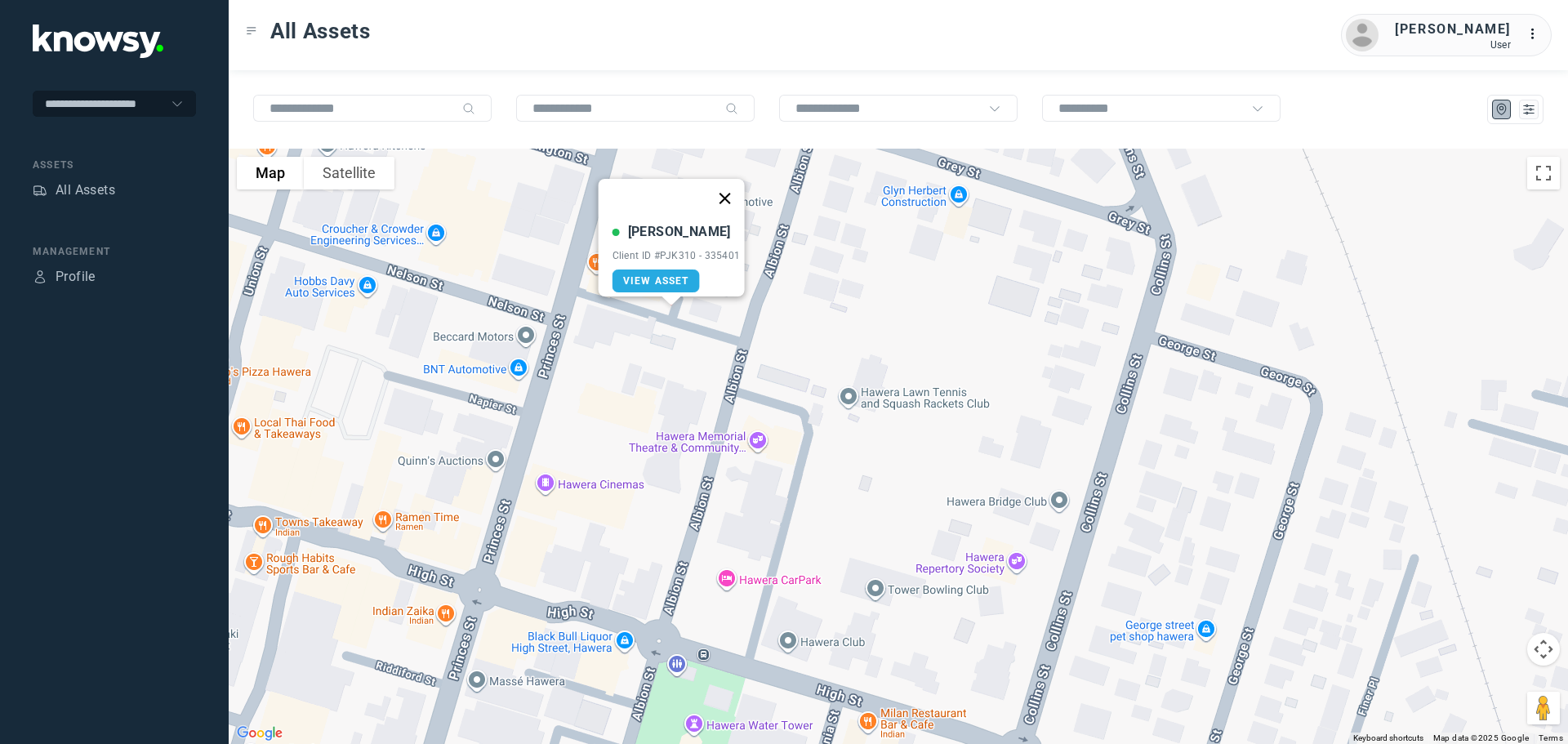
click at [724, 187] on button "Close" at bounding box center [724, 198] width 39 height 39
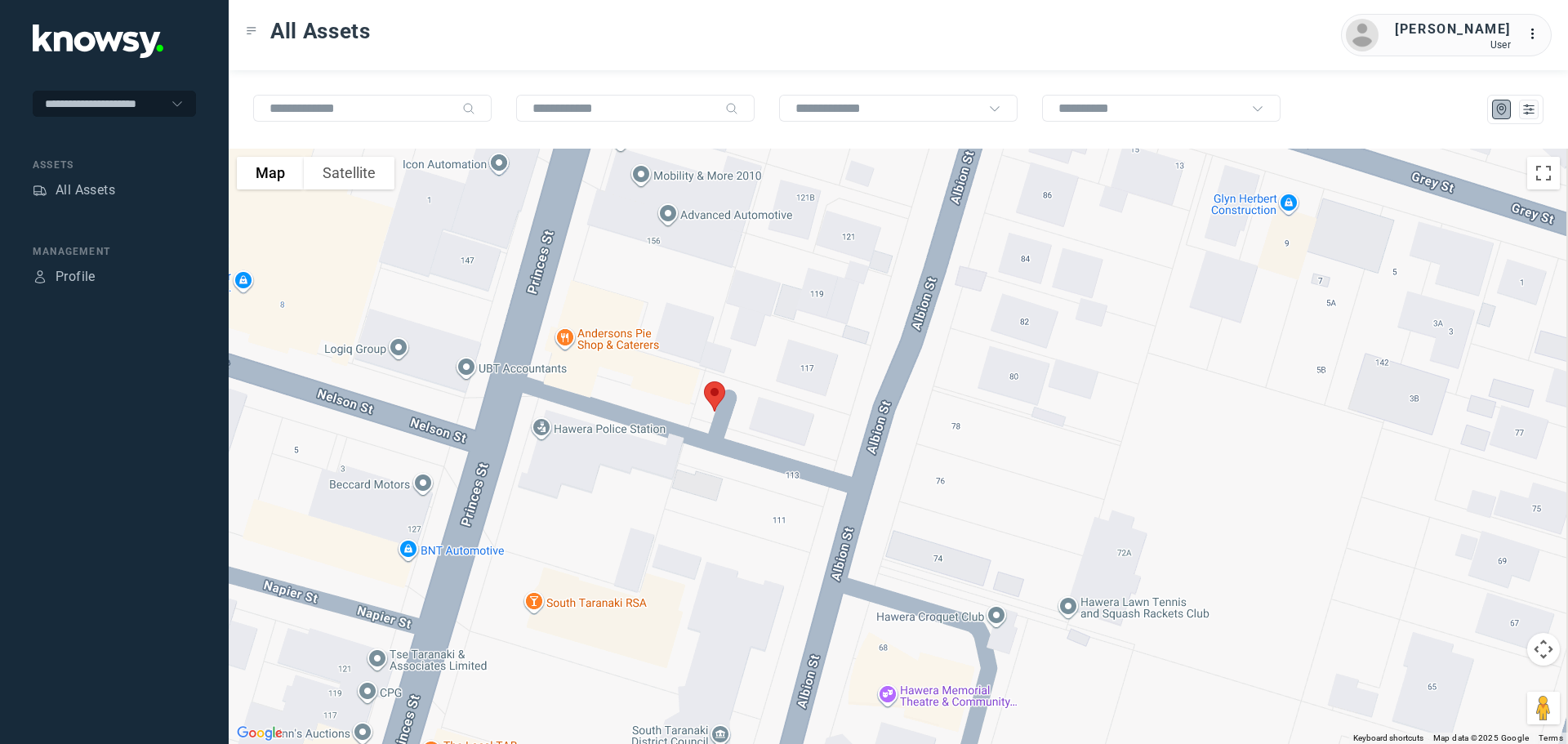
drag, startPoint x: 809, startPoint y: 195, endPoint x: 769, endPoint y: 358, distance: 167.8
click at [769, 358] on div at bounding box center [899, 446] width 1340 height 595
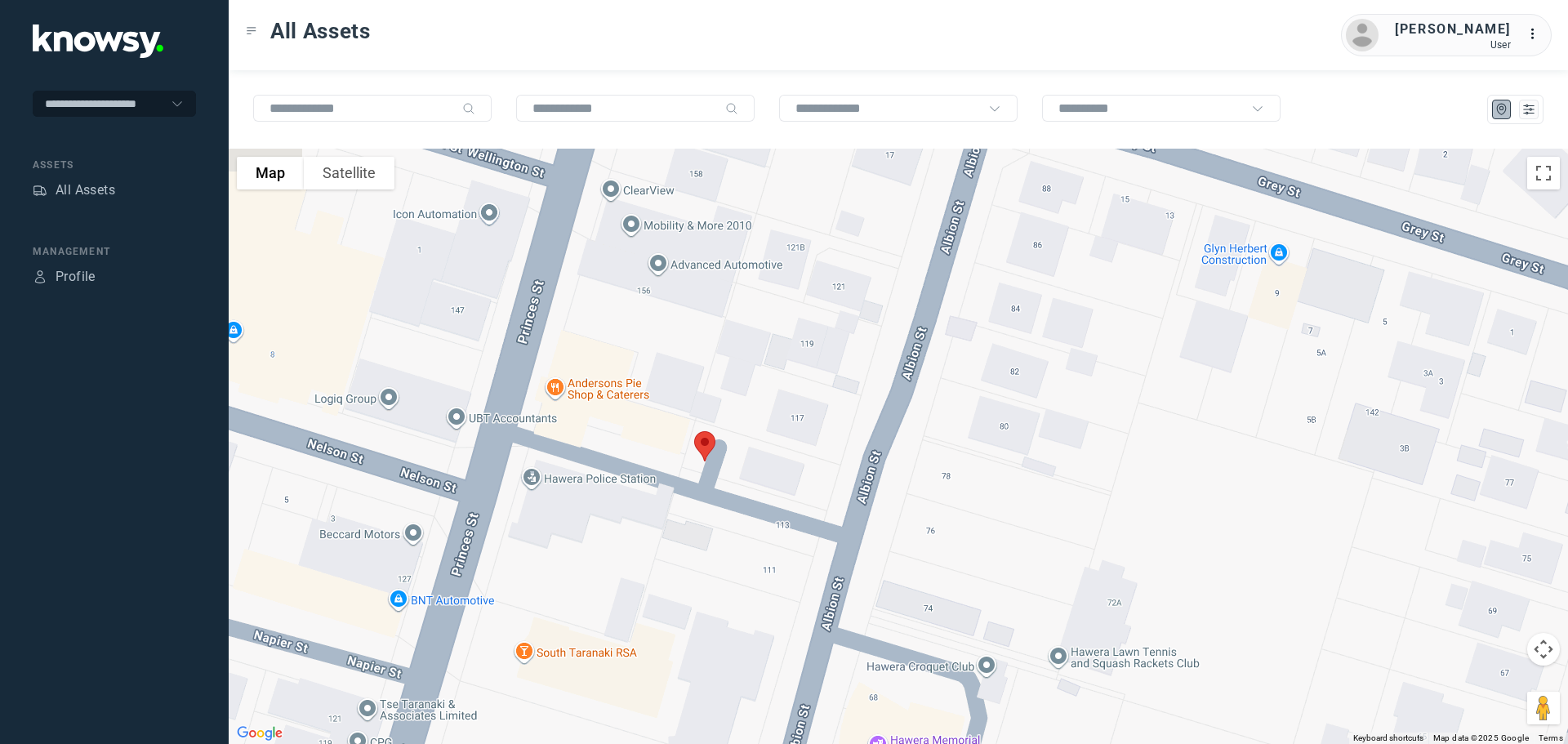
drag, startPoint x: 753, startPoint y: 303, endPoint x: 733, endPoint y: 360, distance: 60.4
click at [734, 360] on div at bounding box center [899, 446] width 1340 height 595
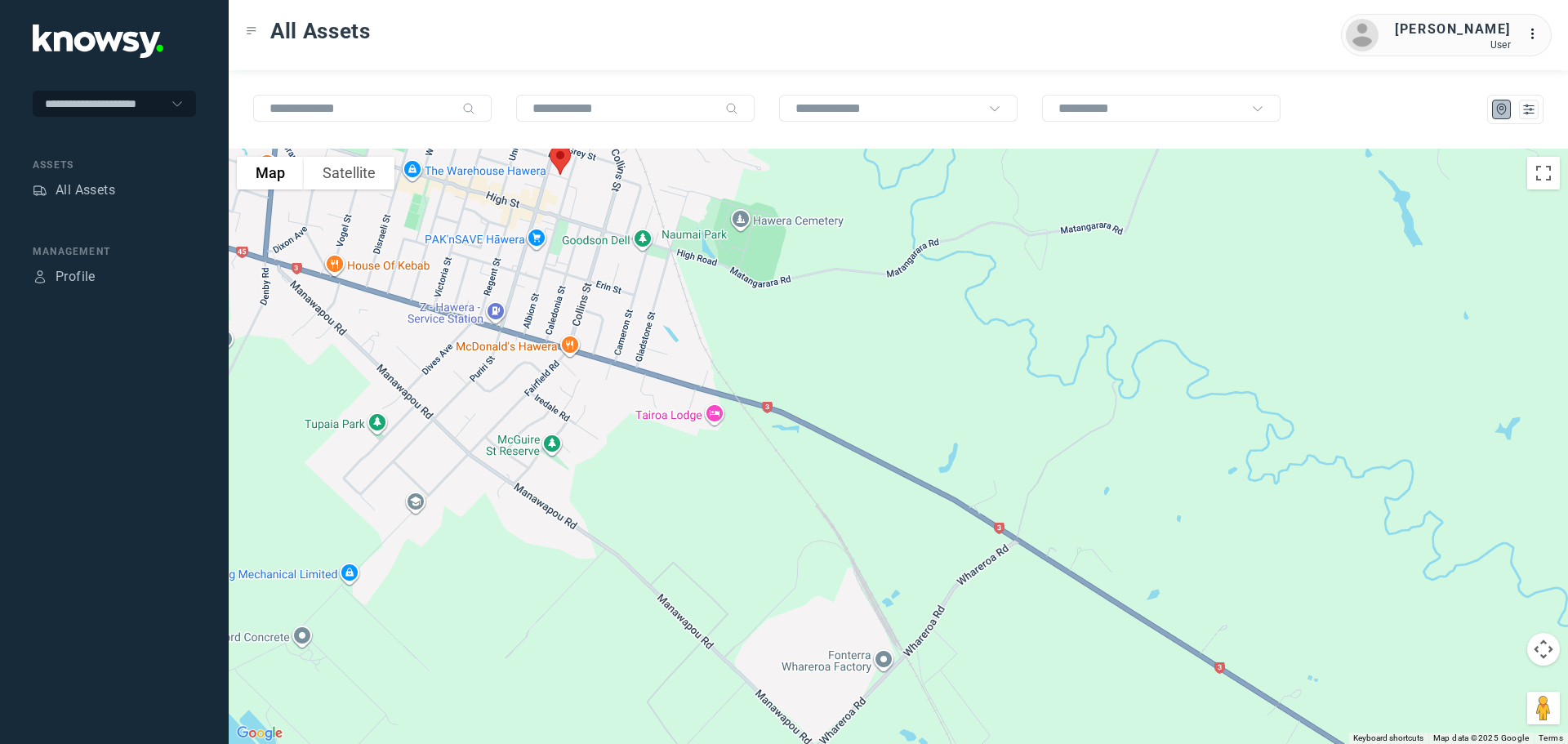
drag, startPoint x: 793, startPoint y: 511, endPoint x: 592, endPoint y: 267, distance: 316.1
click at [592, 267] on div at bounding box center [899, 446] width 1340 height 595
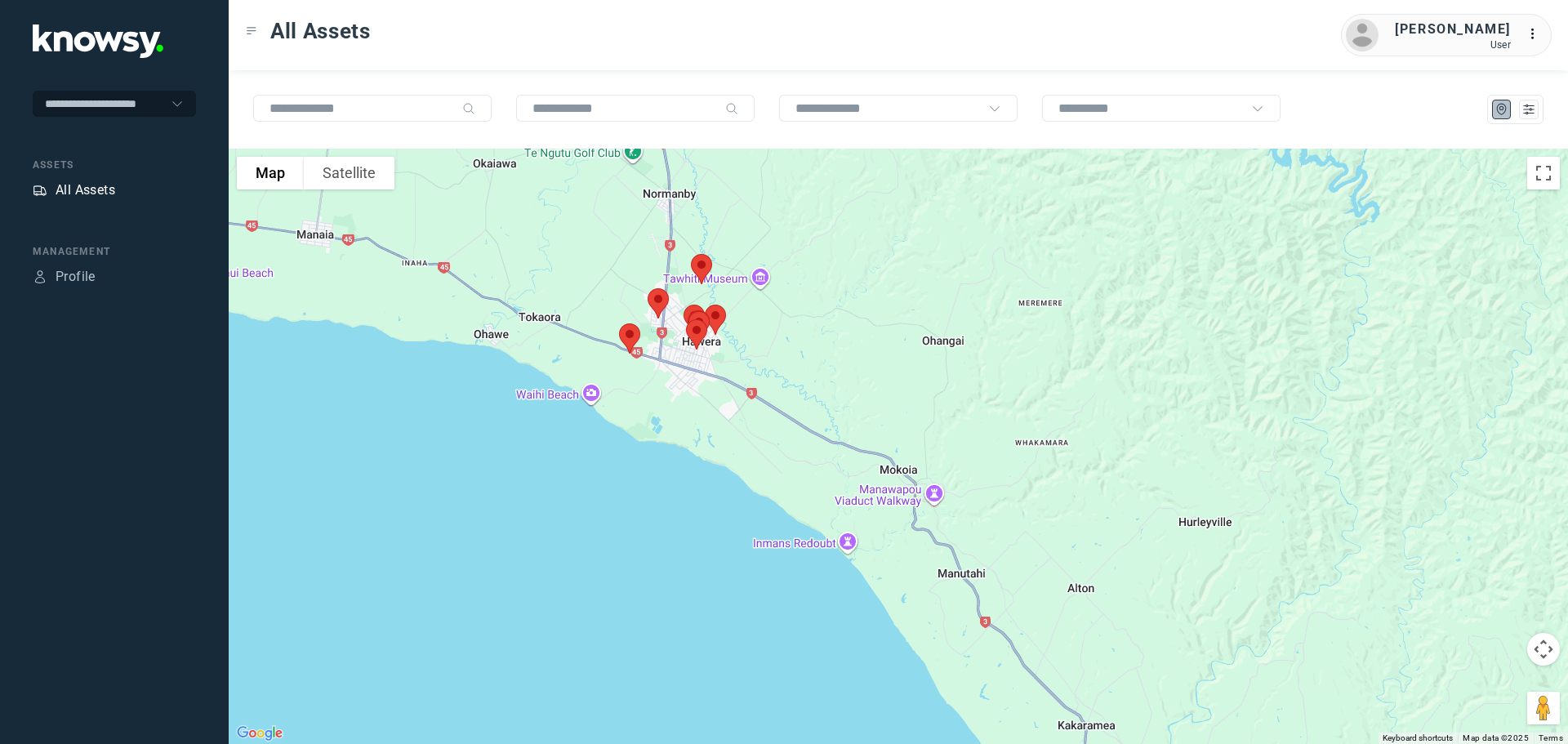
click at [82, 190] on div "All Assets" at bounding box center [85, 190] width 59 height 19
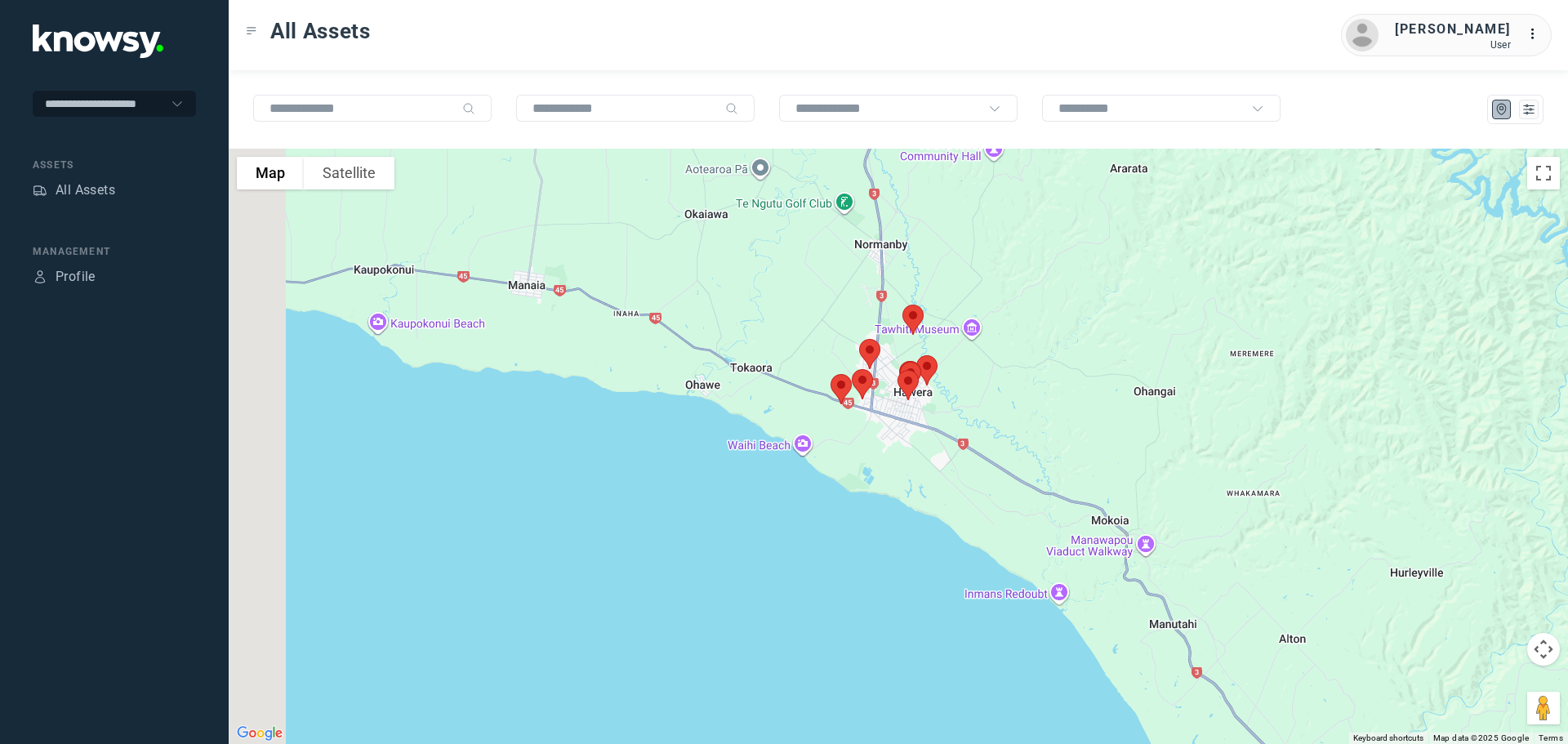
drag, startPoint x: 876, startPoint y: 249, endPoint x: 1090, endPoint y: 369, distance: 245.3
click at [1090, 369] on div at bounding box center [899, 446] width 1340 height 595
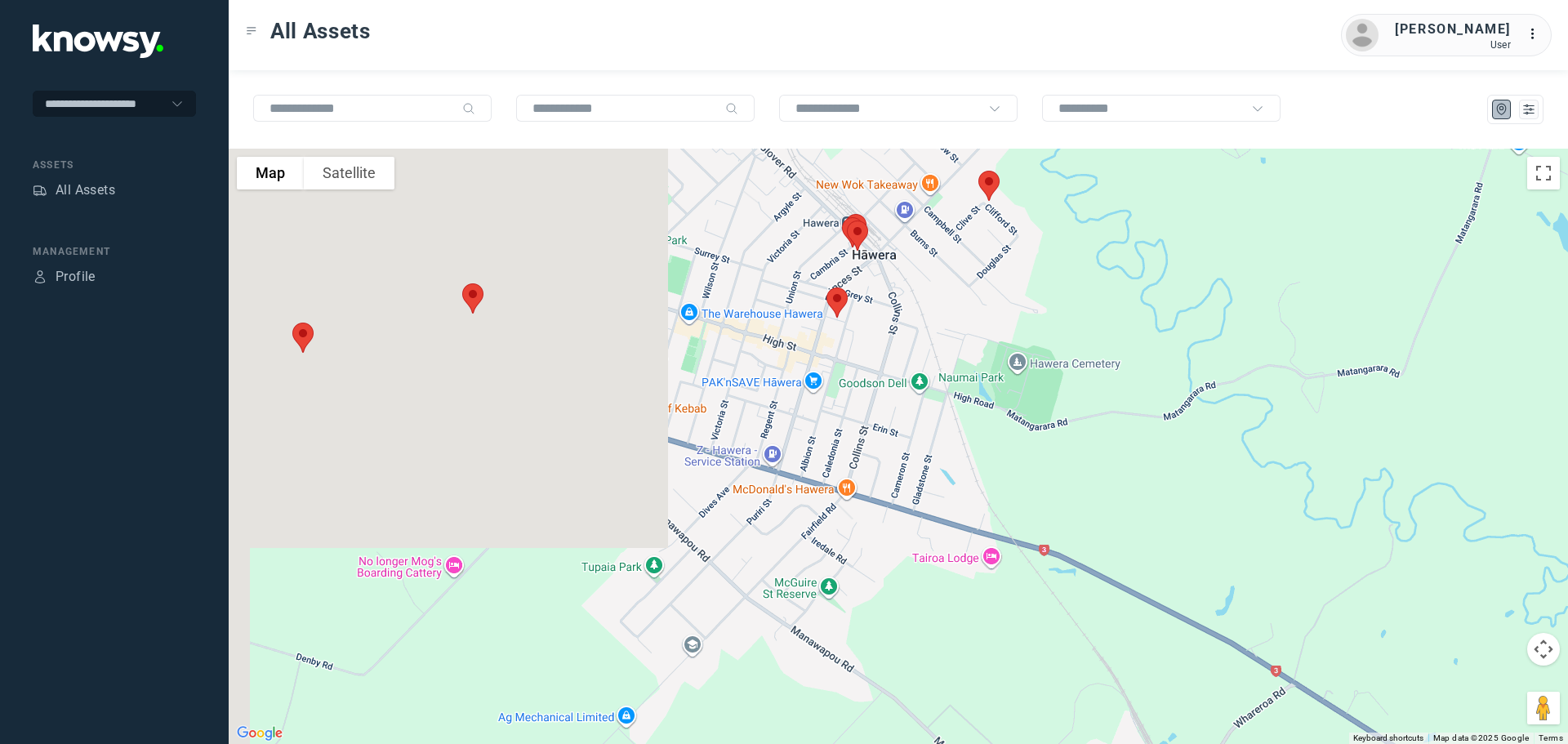
drag, startPoint x: 755, startPoint y: 352, endPoint x: 1560, endPoint y: 304, distance: 806.4
click at [1560, 304] on div at bounding box center [899, 446] width 1340 height 595
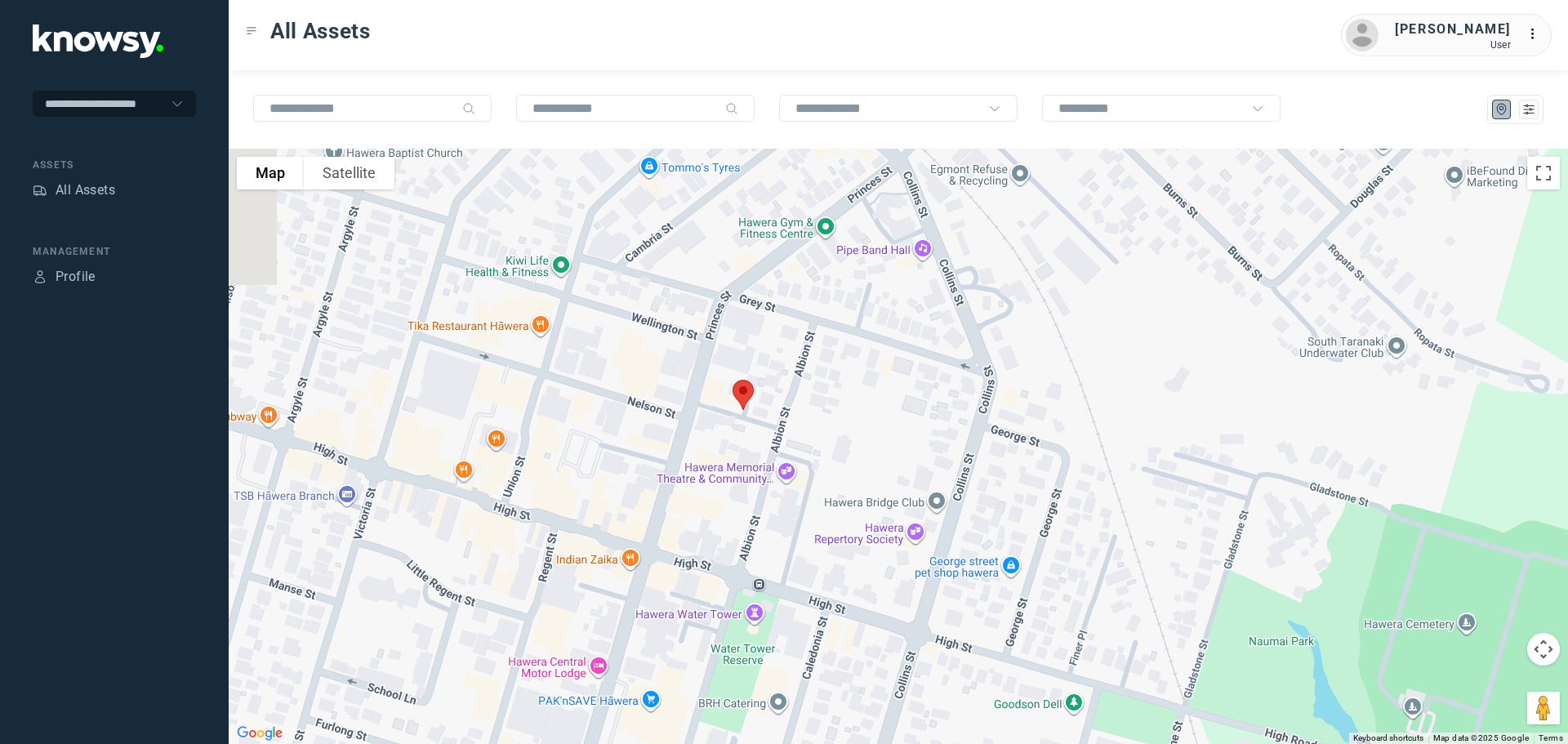
drag, startPoint x: 1098, startPoint y: 237, endPoint x: 1155, endPoint y: 518, distance: 286.7
click at [1155, 518] on div at bounding box center [899, 446] width 1340 height 595
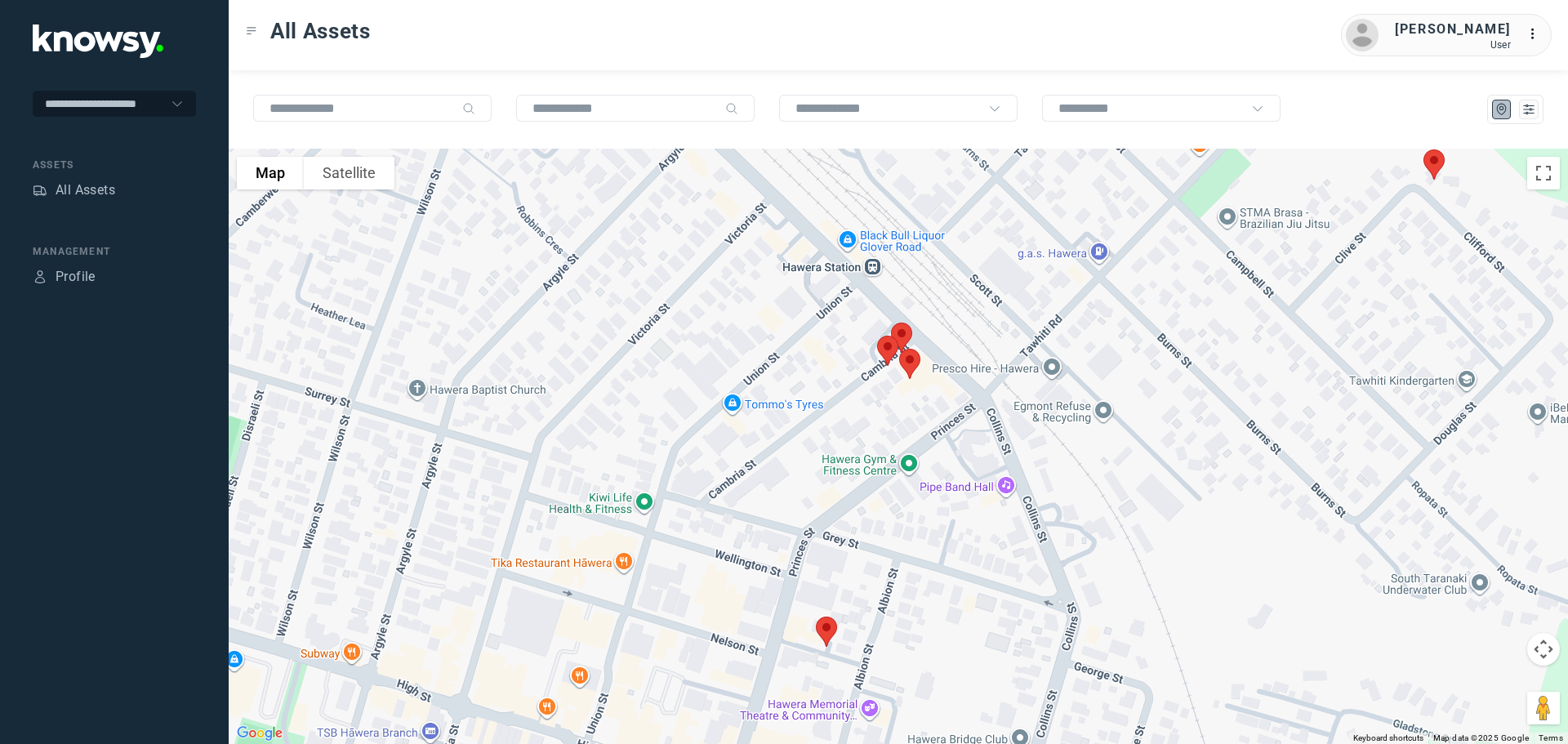
drag, startPoint x: 1090, startPoint y: 349, endPoint x: 1174, endPoint y: 475, distance: 151.4
click at [1174, 475] on div at bounding box center [899, 446] width 1340 height 595
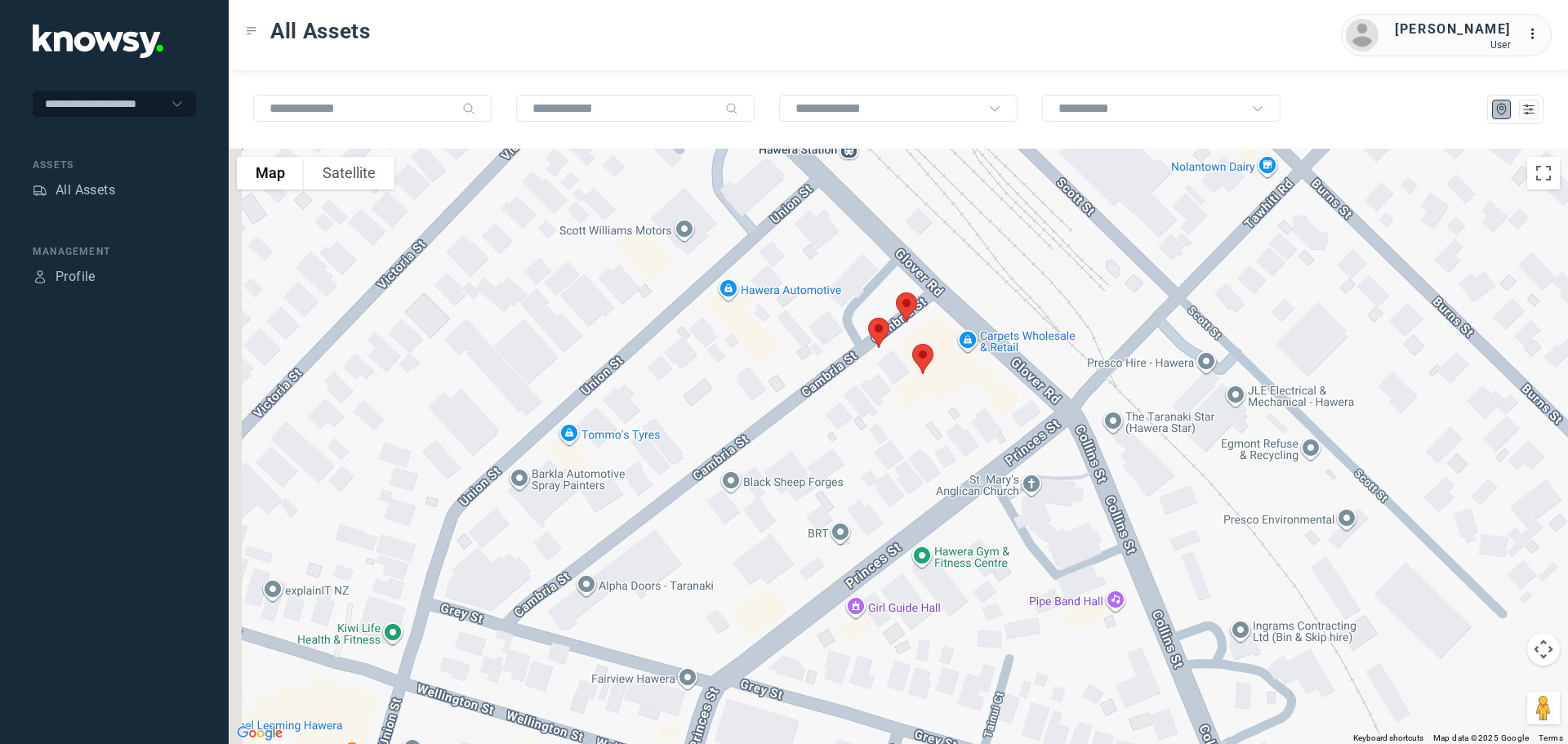
drag, startPoint x: 995, startPoint y: 388, endPoint x: 1159, endPoint y: 390, distance: 164.0
click at [1162, 389] on div at bounding box center [899, 446] width 1340 height 595
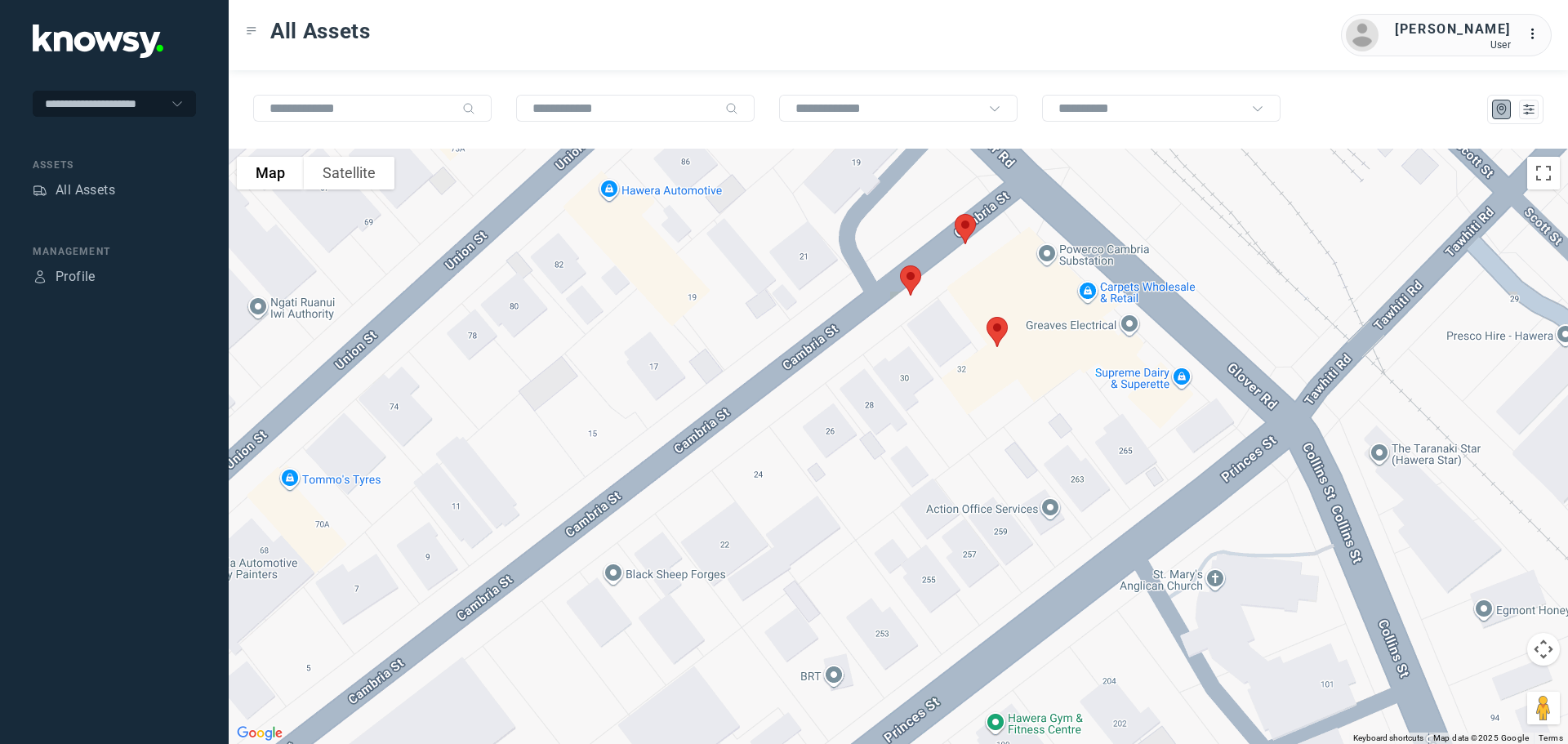
click at [916, 281] on img at bounding box center [910, 280] width 34 height 43
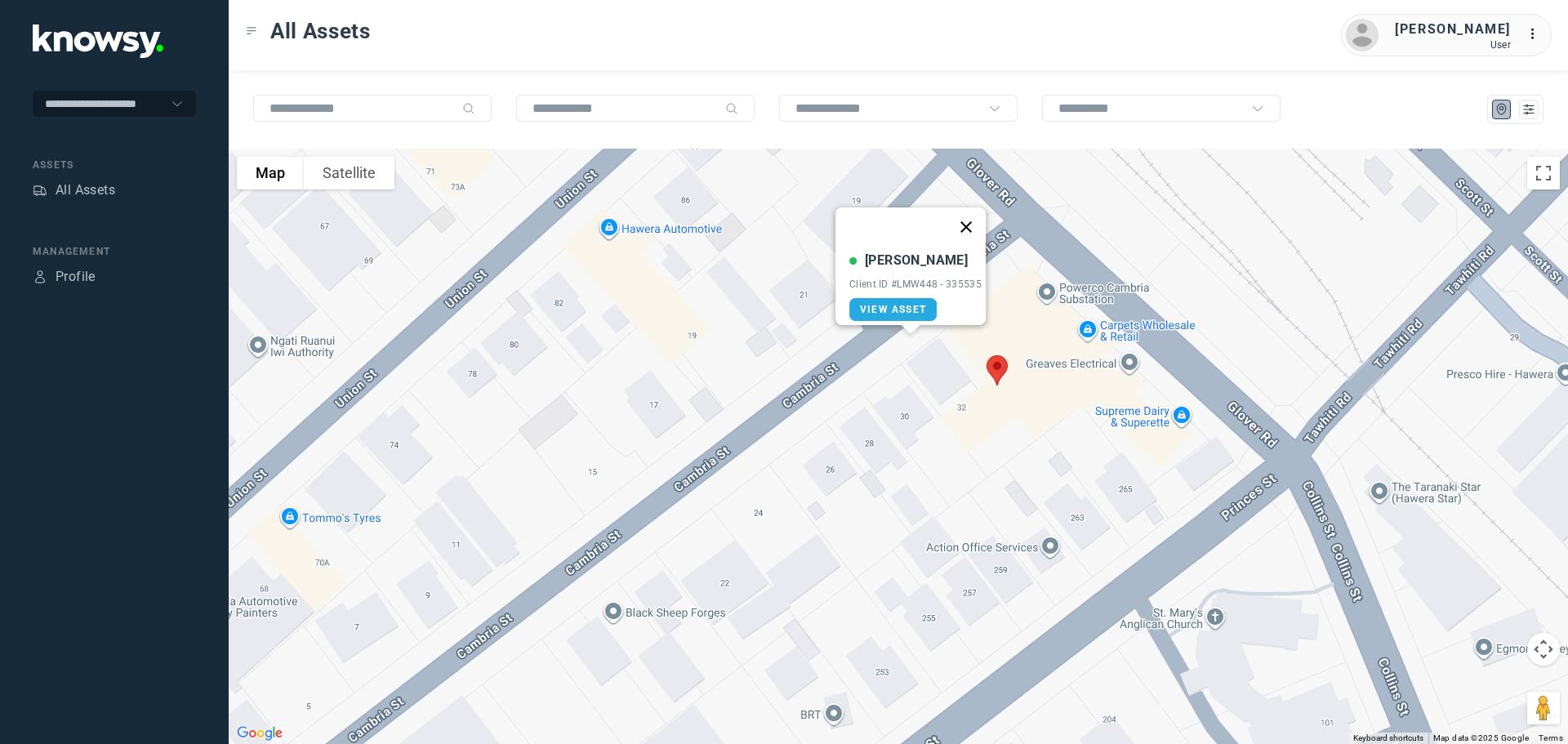
click at [975, 212] on button "Close" at bounding box center [966, 227] width 39 height 39
click at [968, 265] on img at bounding box center [965, 267] width 34 height 43
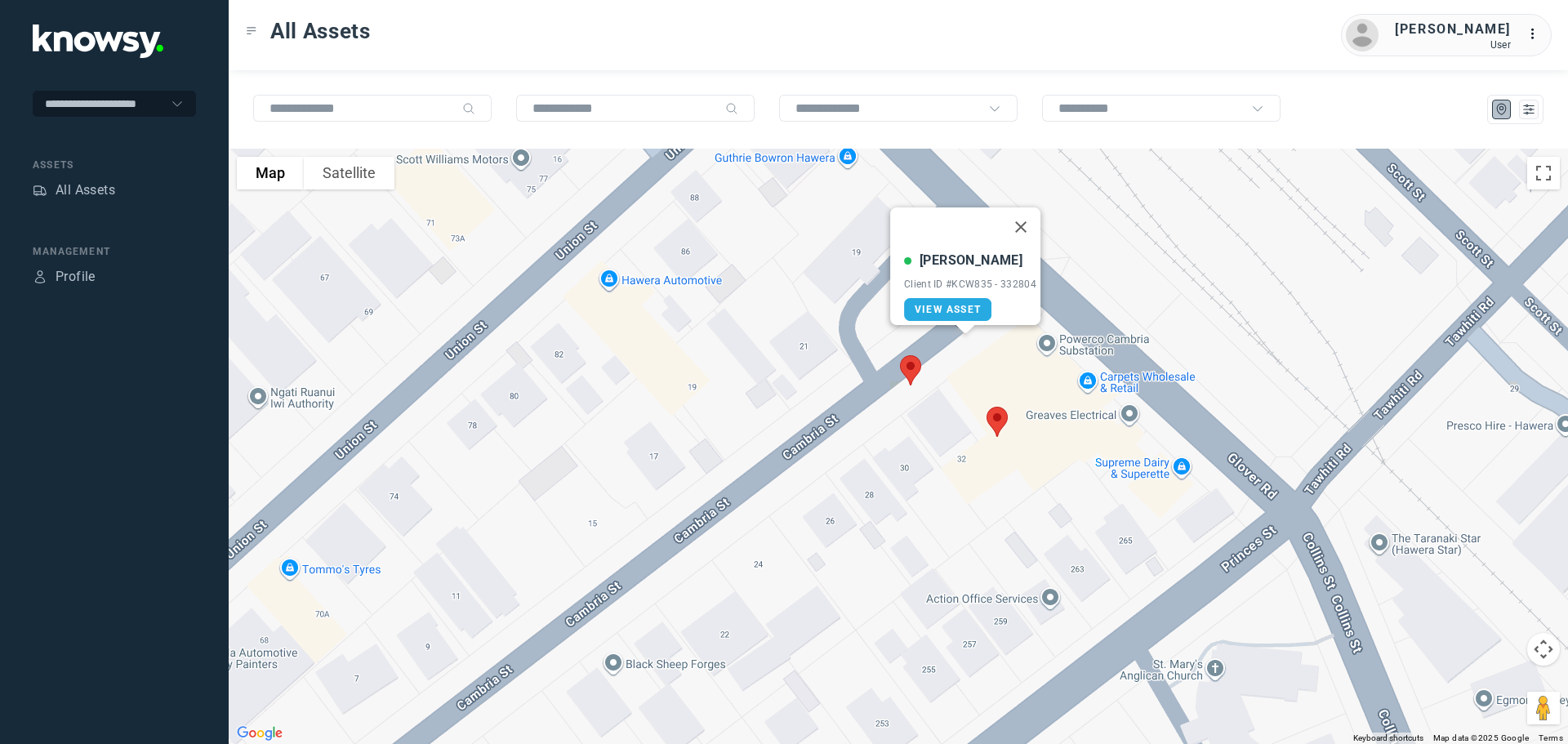
click at [998, 422] on img at bounding box center [997, 422] width 34 height 43
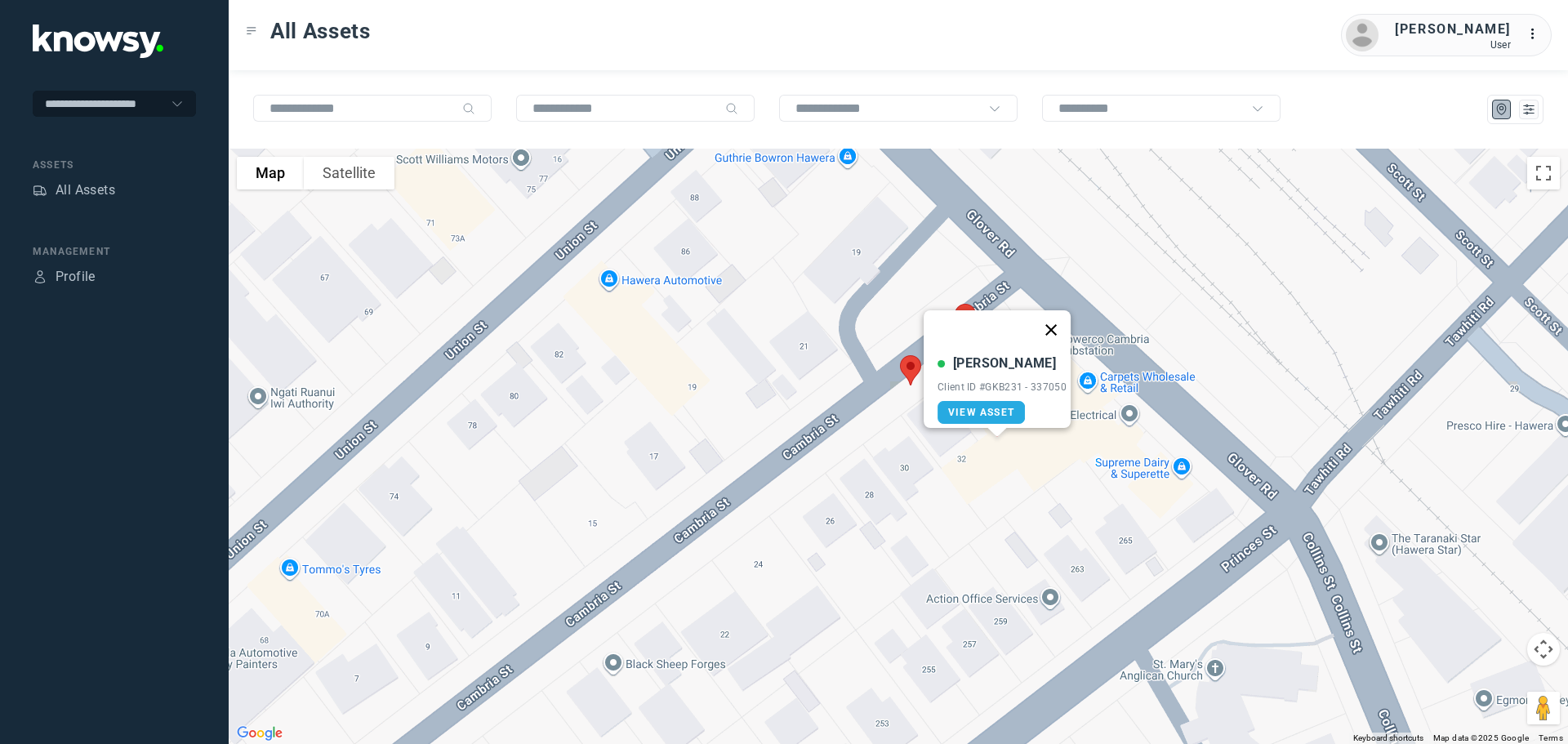
click at [1059, 314] on button "Close" at bounding box center [1051, 330] width 39 height 39
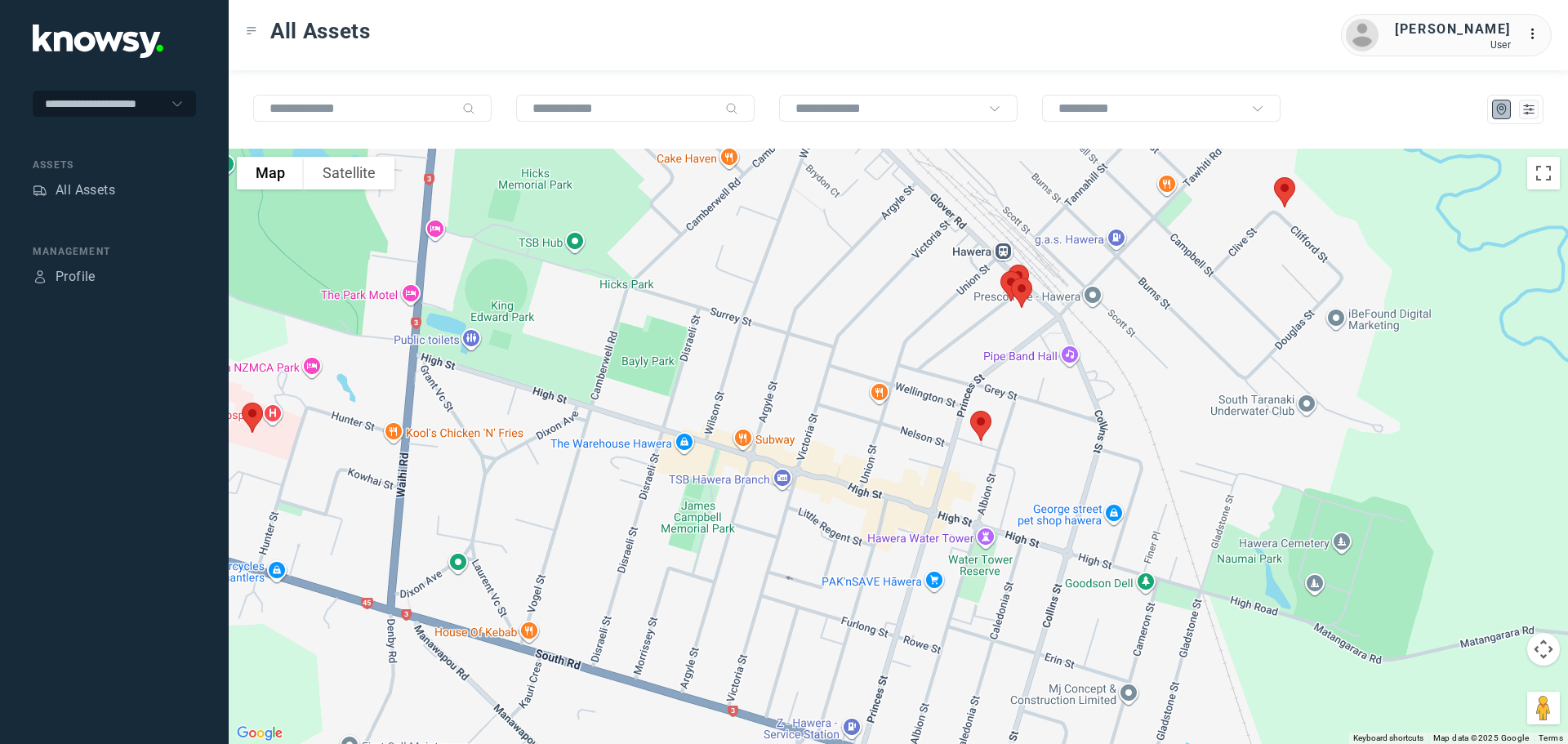
click at [982, 430] on img at bounding box center [981, 426] width 34 height 43
click at [1034, 323] on button "Close" at bounding box center [1034, 334] width 39 height 39
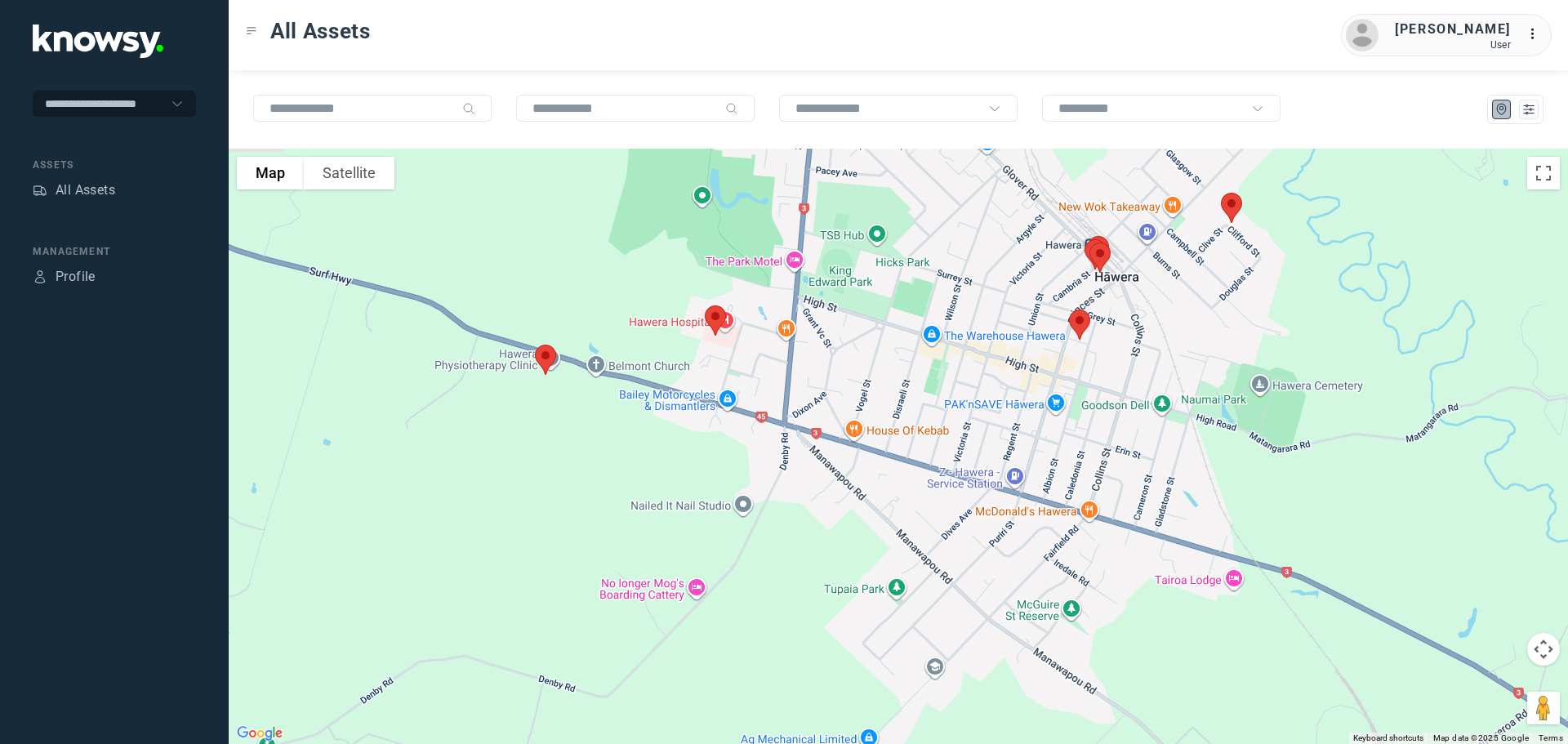
drag, startPoint x: 786, startPoint y: 314, endPoint x: 1055, endPoint y: 298, distance: 269.5
click at [1055, 298] on div at bounding box center [899, 446] width 1340 height 595
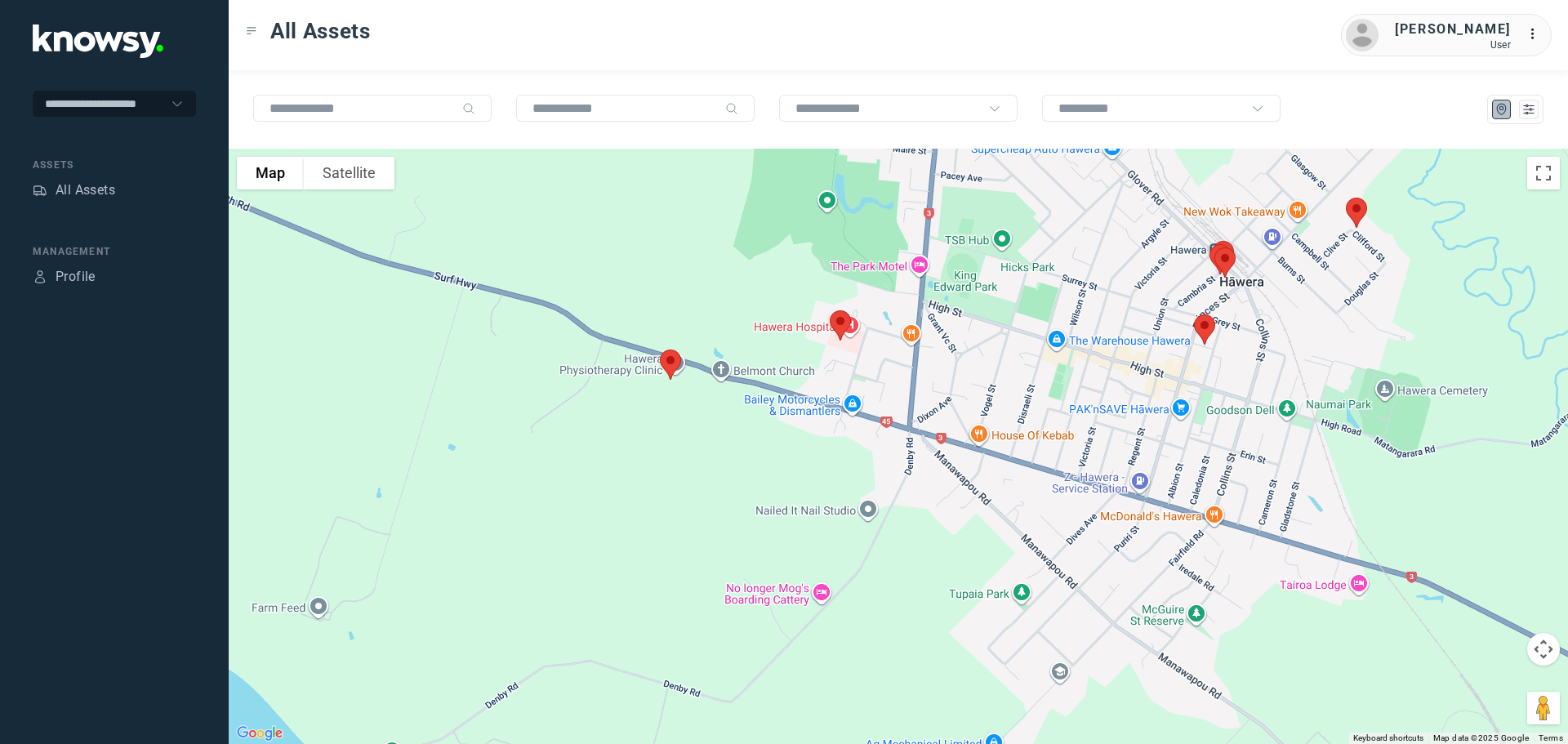
click at [838, 323] on img at bounding box center [840, 326] width 34 height 43
click at [898, 224] on button "Close" at bounding box center [892, 234] width 39 height 39
click at [668, 364] on img at bounding box center [670, 364] width 34 height 43
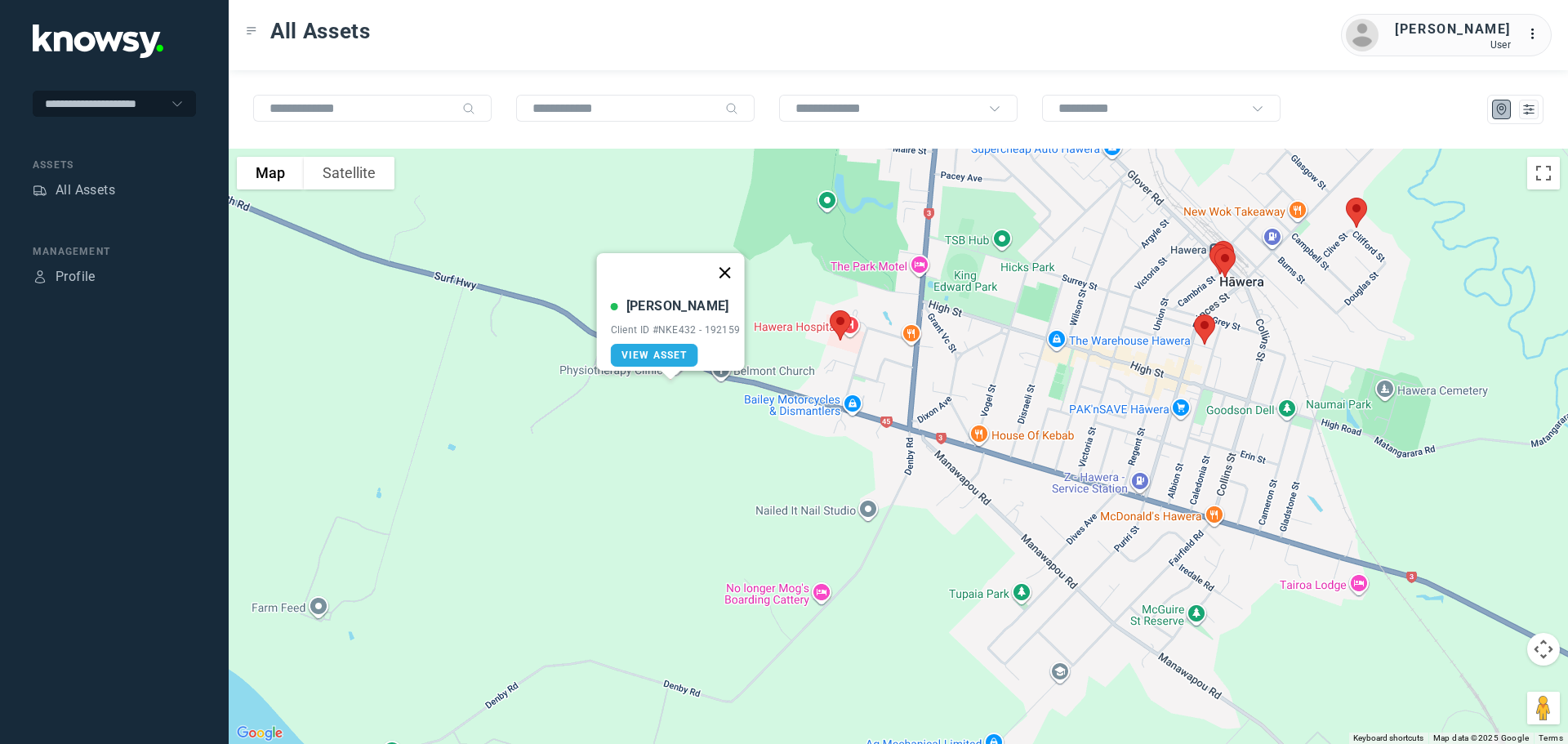
click at [738, 264] on button "Close" at bounding box center [724, 272] width 39 height 39
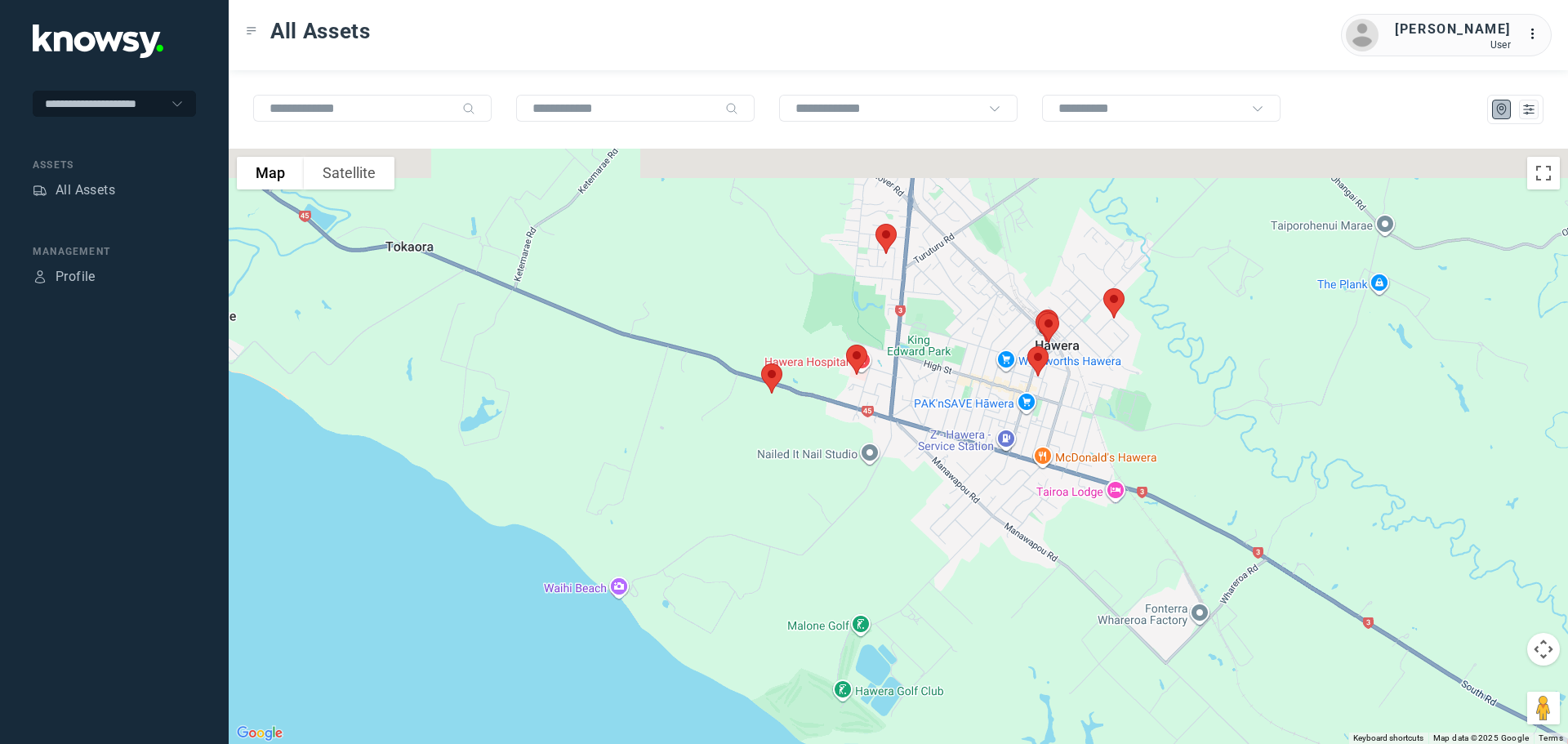
drag, startPoint x: 860, startPoint y: 281, endPoint x: 776, endPoint y: 394, distance: 140.8
click at [776, 394] on div "To navigate, press the arrow keys." at bounding box center [899, 446] width 1340 height 595
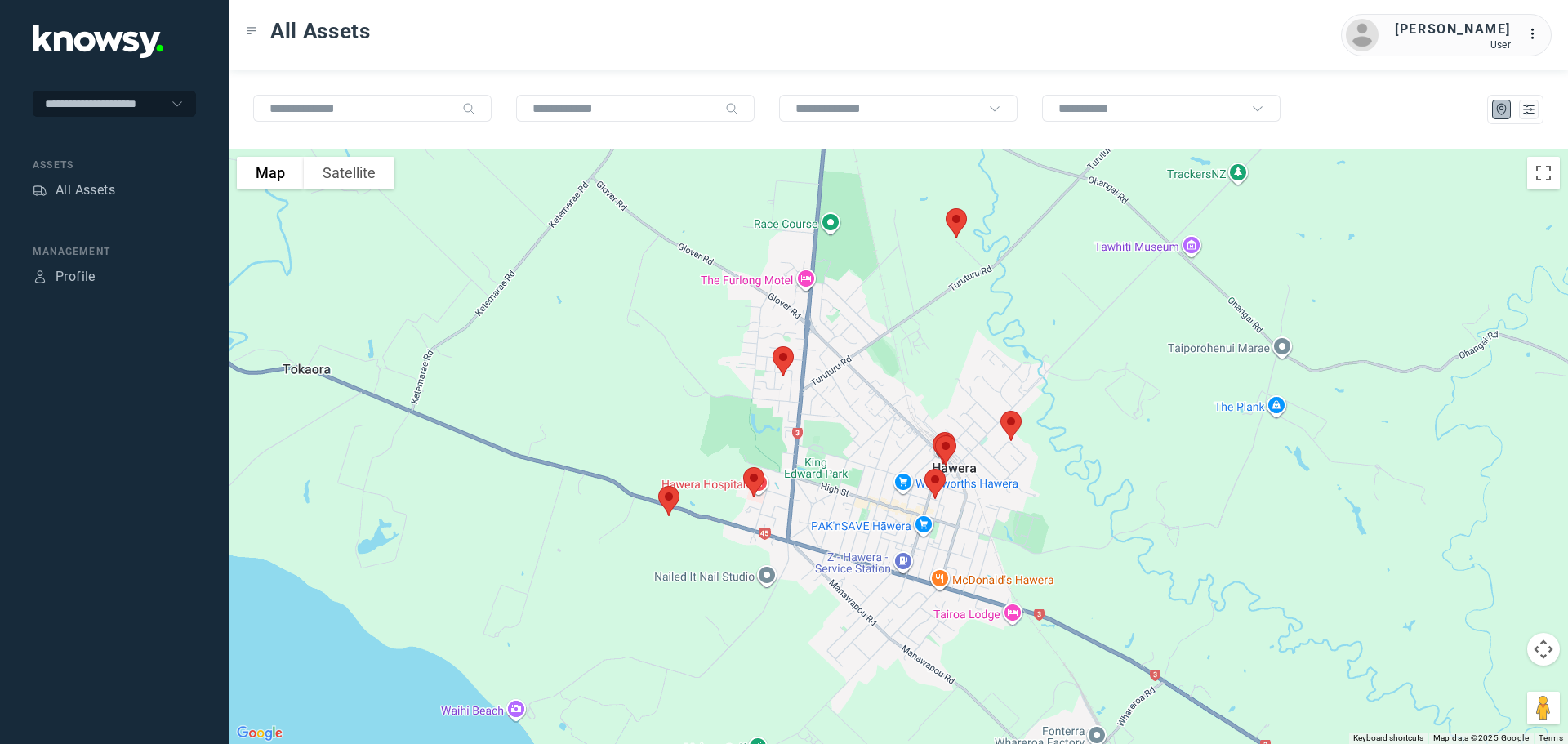
click at [785, 353] on img at bounding box center [783, 361] width 34 height 43
click at [845, 258] on button "Close" at bounding box center [837, 270] width 39 height 39
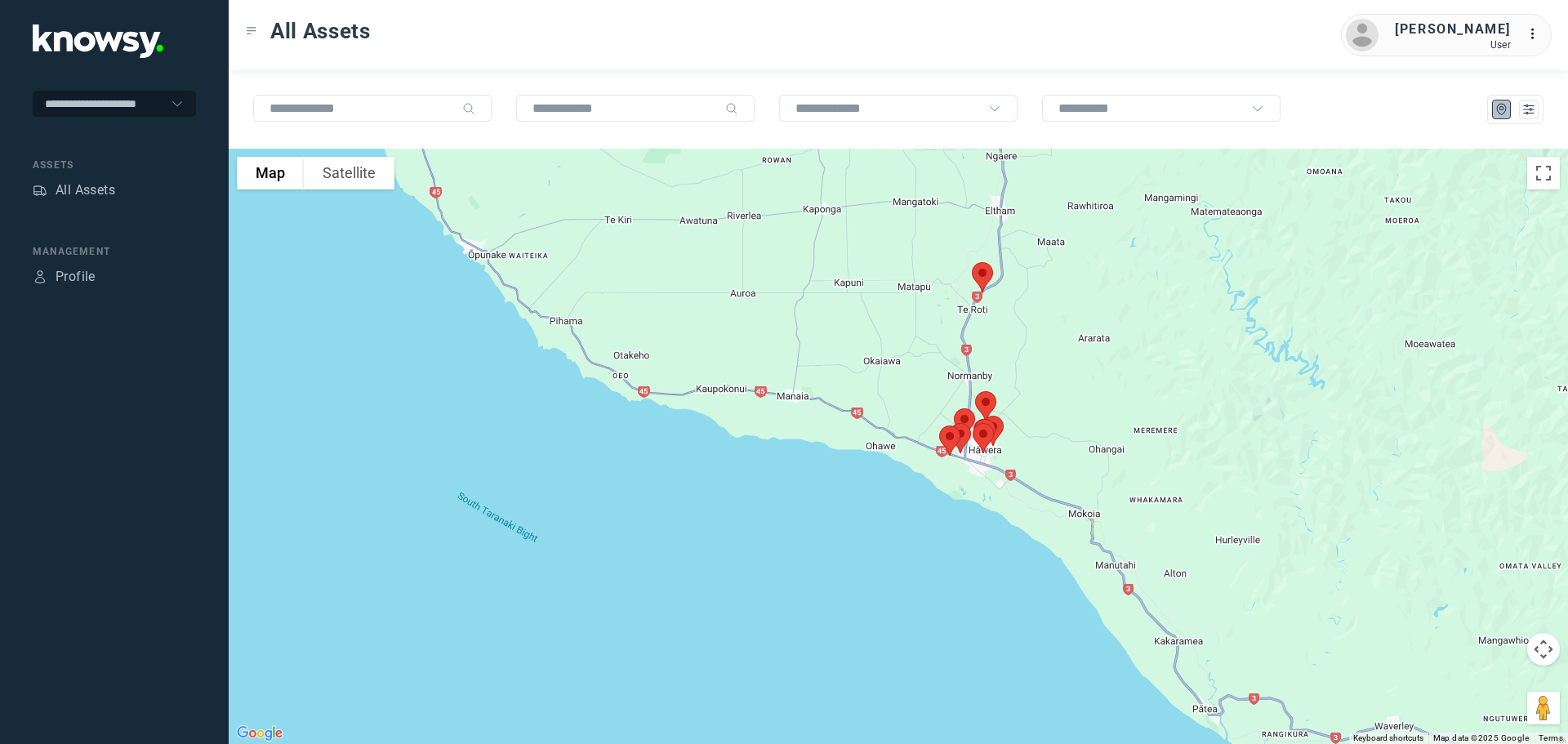
drag, startPoint x: 1115, startPoint y: 319, endPoint x: 950, endPoint y: 423, distance: 195.0
click at [953, 423] on div at bounding box center [899, 446] width 1340 height 595
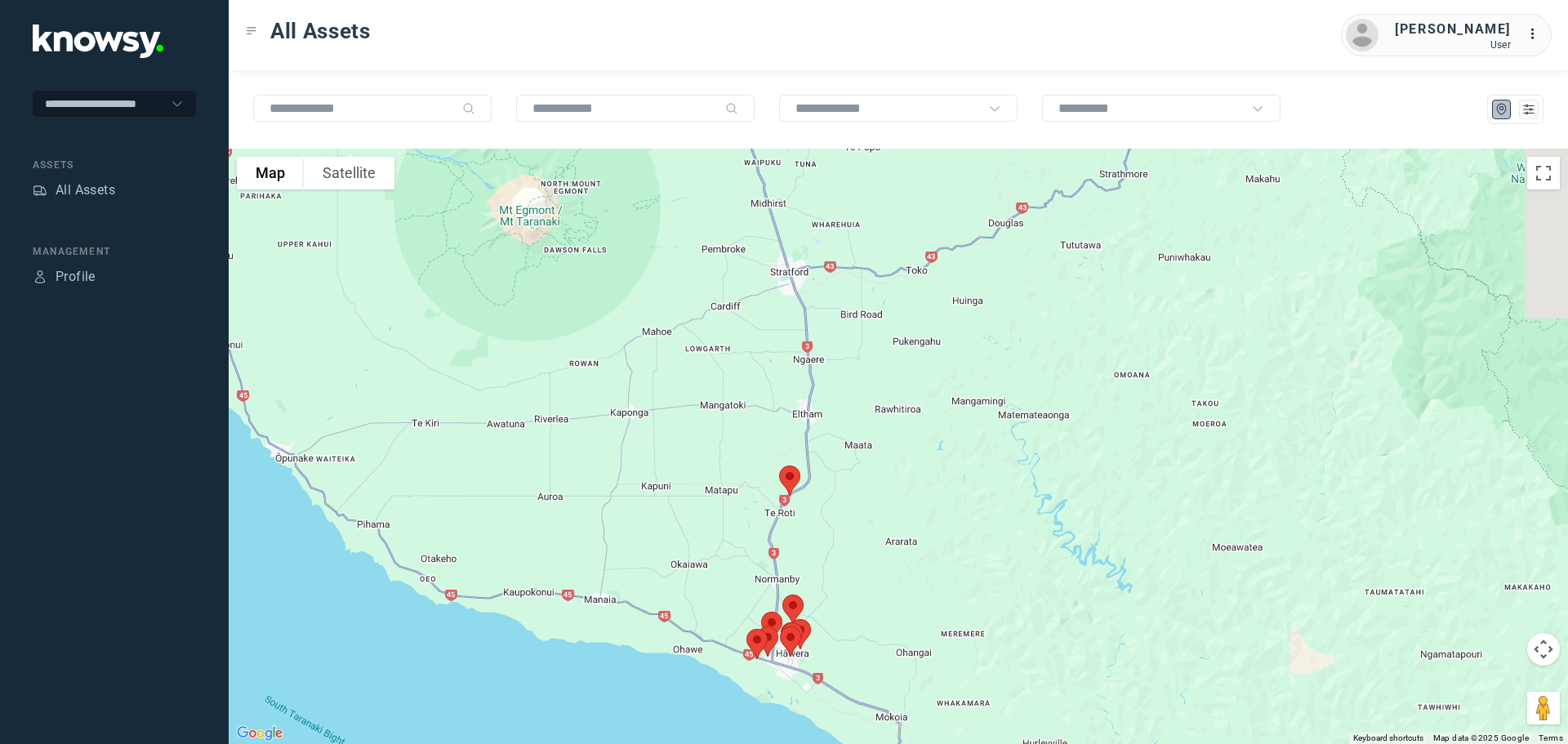
drag, startPoint x: 940, startPoint y: 406, endPoint x: 911, endPoint y: 467, distance: 67.5
click at [911, 467] on div at bounding box center [899, 446] width 1340 height 595
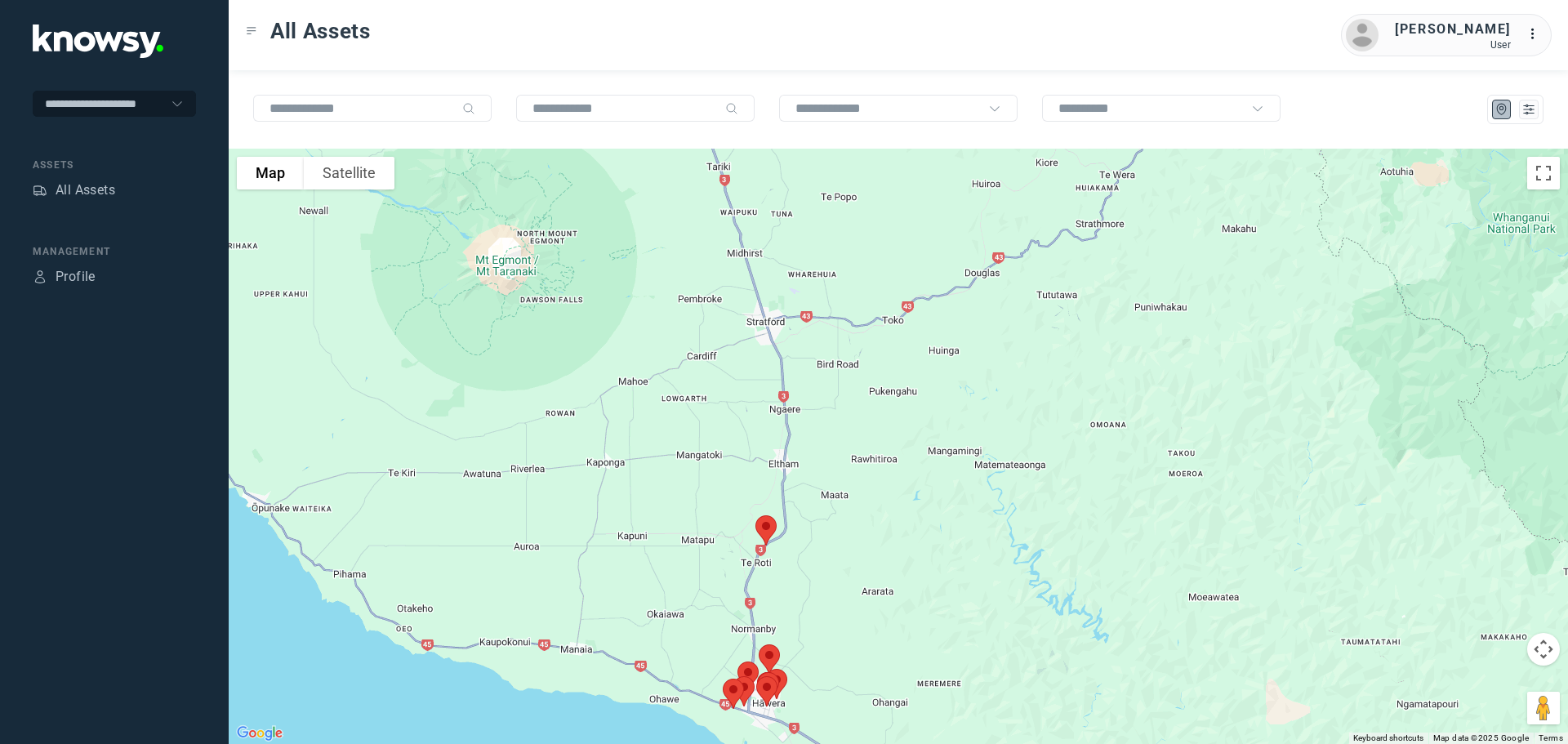
drag, startPoint x: 892, startPoint y: 352, endPoint x: 882, endPoint y: 468, distance: 116.4
click at [882, 468] on div at bounding box center [899, 446] width 1340 height 595
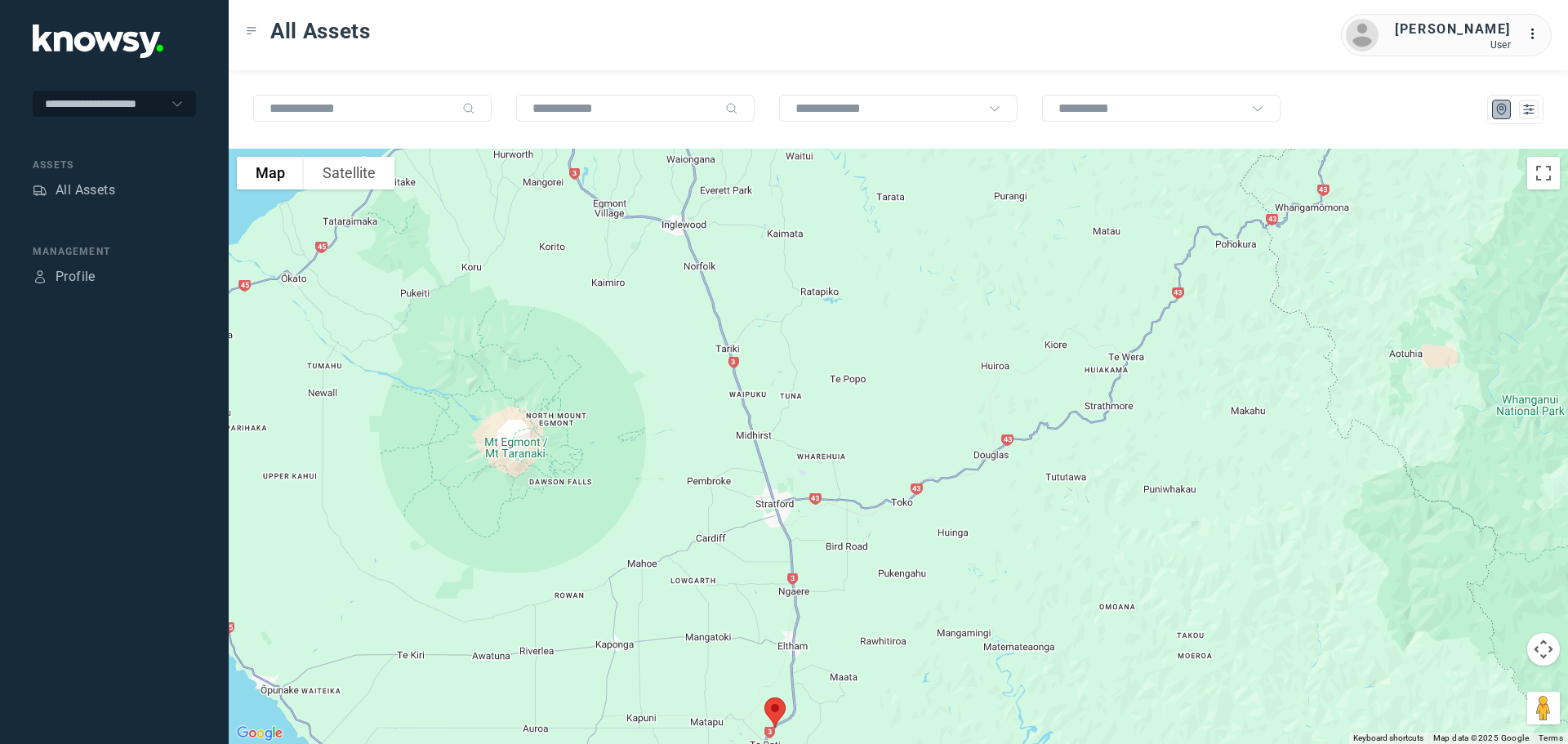
drag, startPoint x: 876, startPoint y: 386, endPoint x: 888, endPoint y: 441, distance: 56.3
click at [887, 440] on div at bounding box center [899, 446] width 1340 height 595
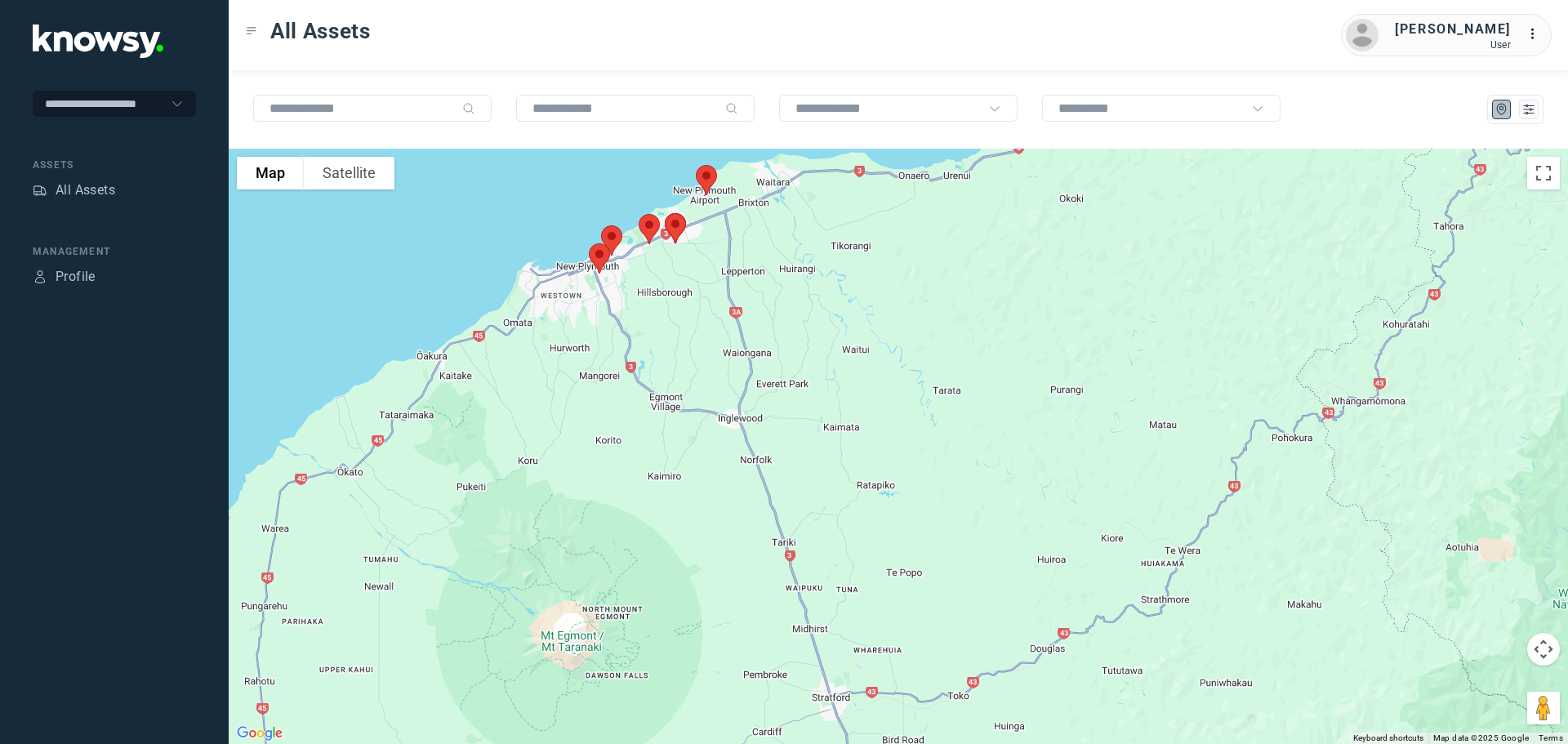
drag, startPoint x: 866, startPoint y: 260, endPoint x: 921, endPoint y: 409, distance: 158.8
click at [921, 408] on div at bounding box center [899, 446] width 1340 height 595
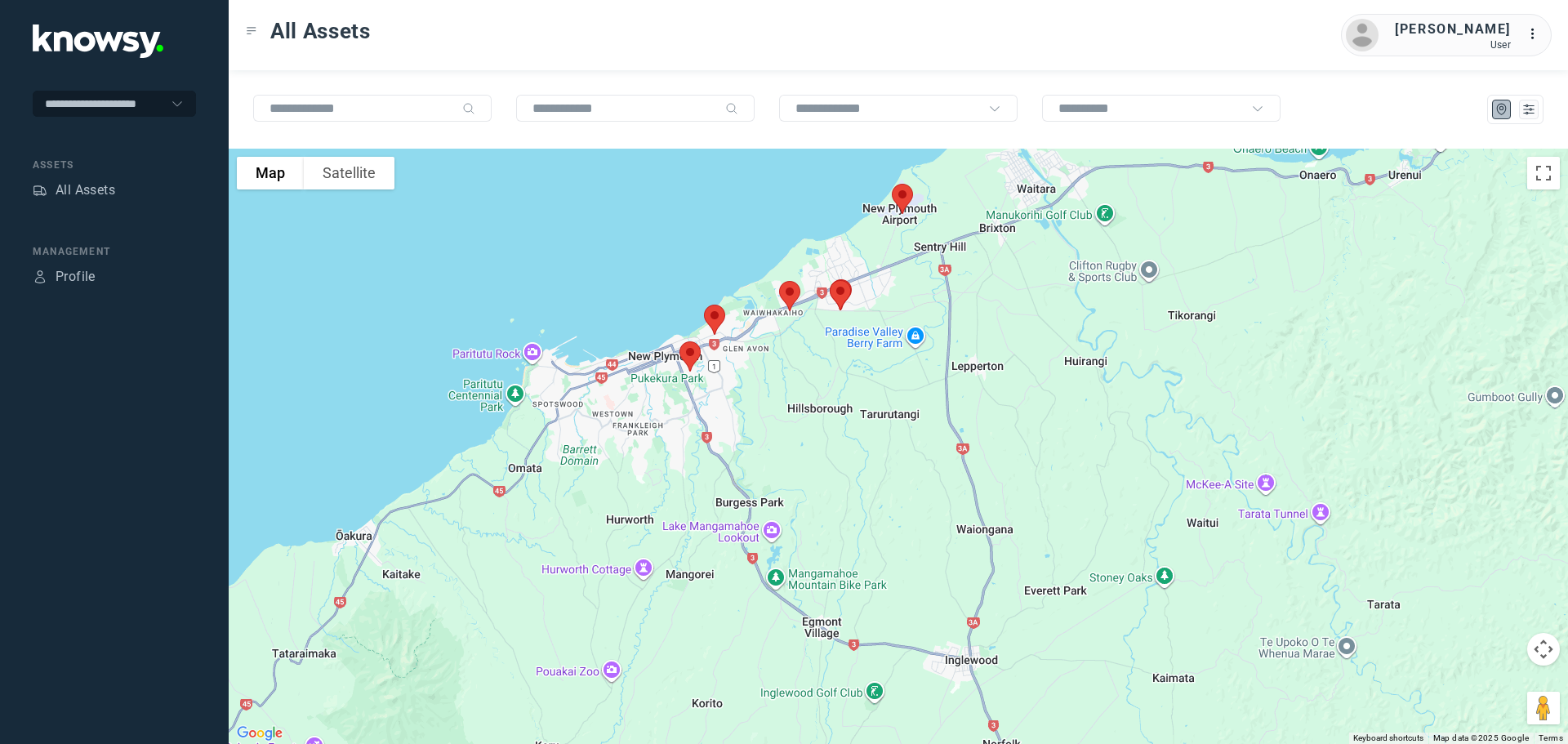
drag, startPoint x: 748, startPoint y: 296, endPoint x: 925, endPoint y: 403, distance: 206.8
click at [925, 403] on div at bounding box center [899, 446] width 1340 height 595
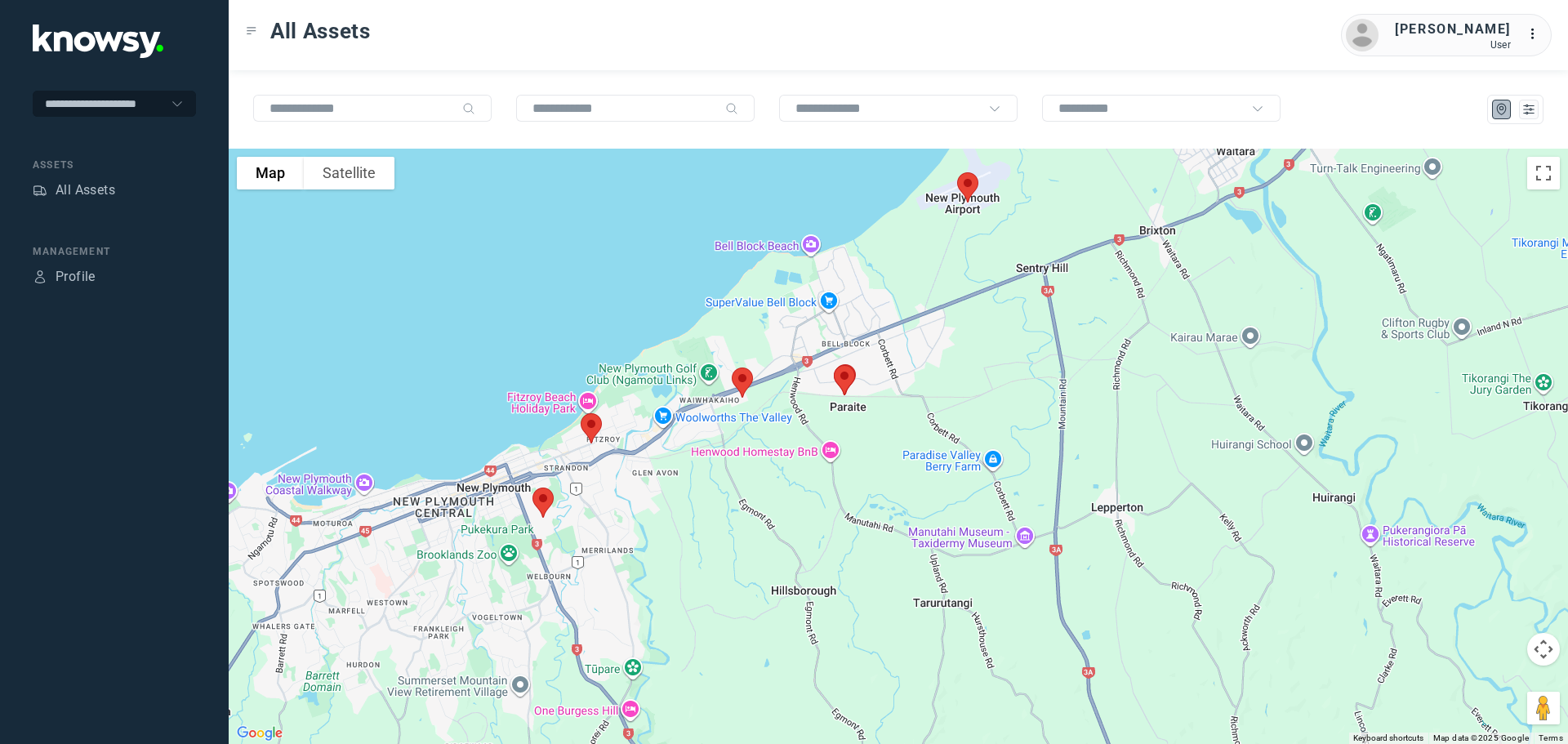
drag, startPoint x: 895, startPoint y: 349, endPoint x: 939, endPoint y: 455, distance: 114.8
click at [939, 455] on div at bounding box center [899, 446] width 1340 height 595
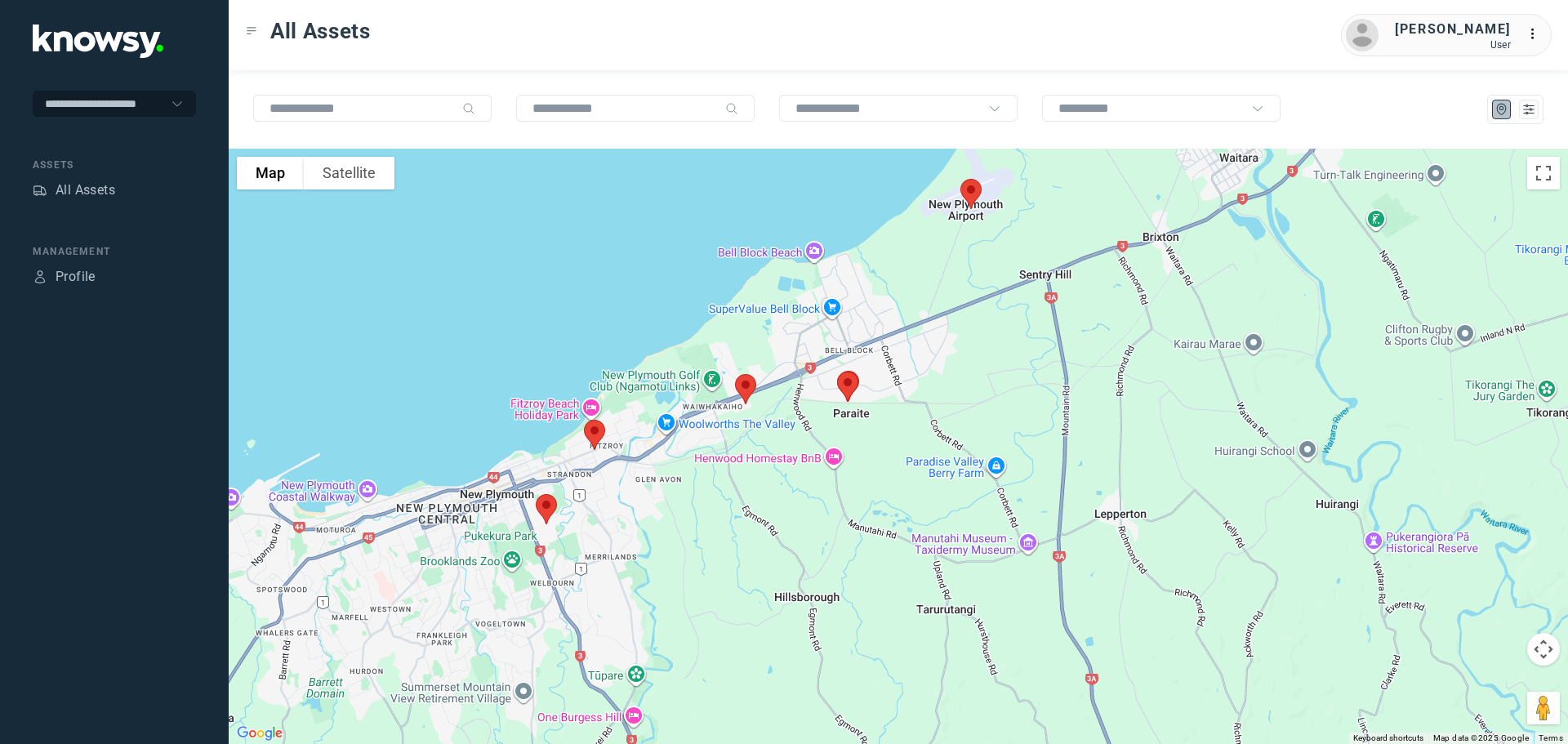
click at [972, 197] on img at bounding box center [971, 194] width 34 height 43
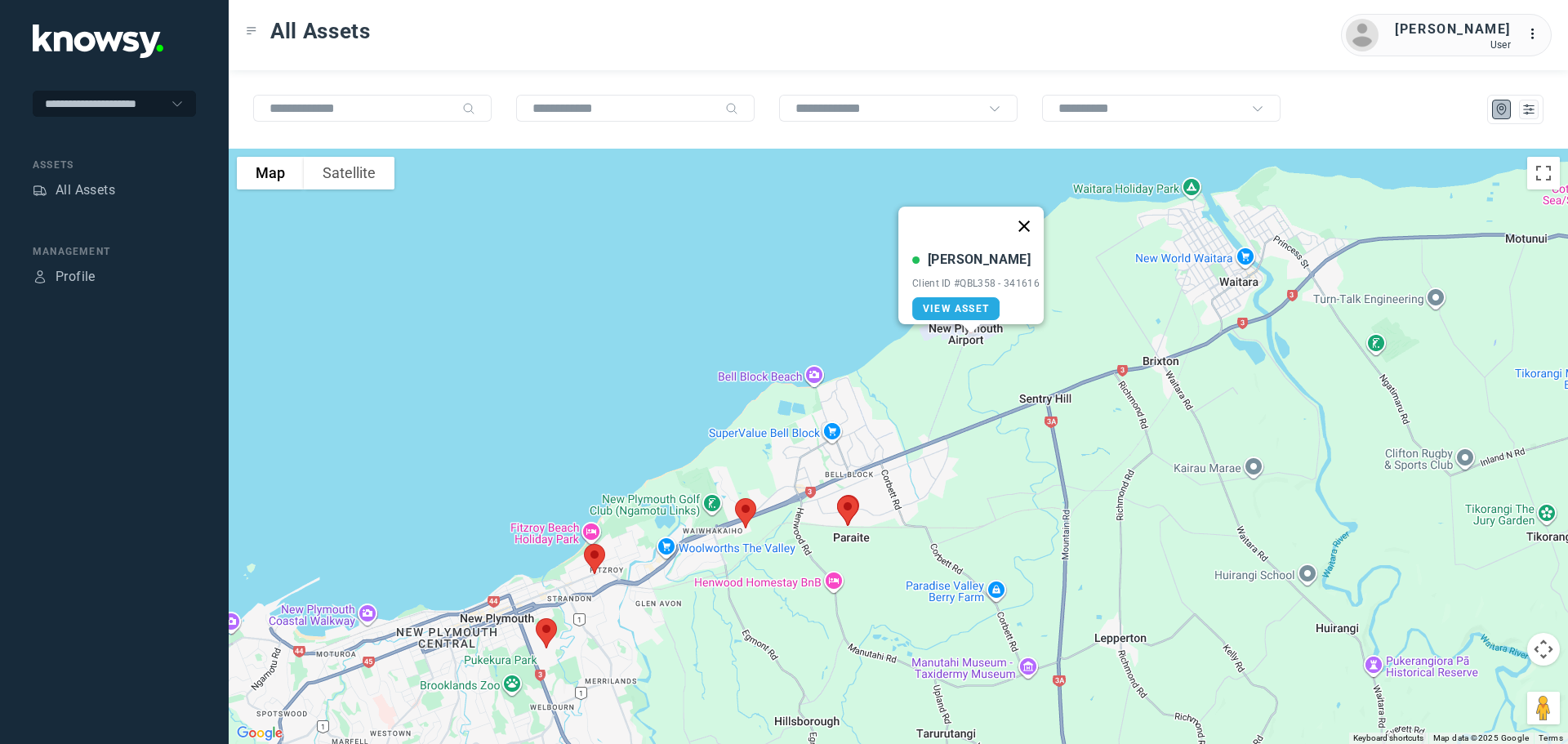
click at [1031, 219] on button "Close" at bounding box center [1024, 226] width 39 height 39
